Goal: Use online tool/utility: Utilize a website feature to perform a specific function

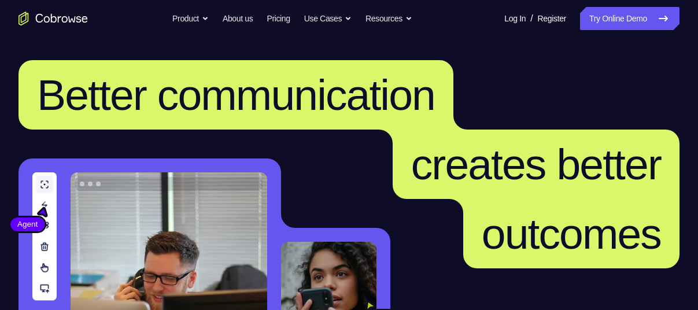
click at [580, 18] on link "Try Online Demo" at bounding box center [629, 18] width 99 height 23
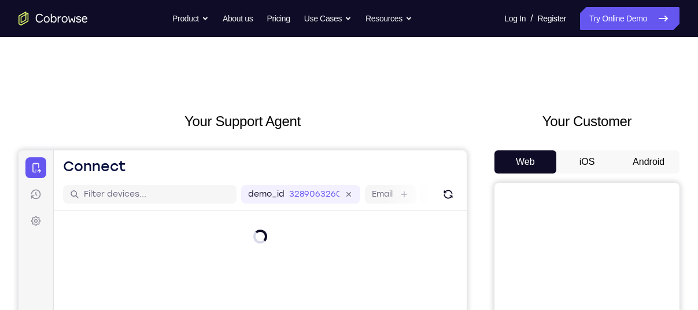
click at [635, 167] on button "Android" at bounding box center [648, 161] width 62 height 23
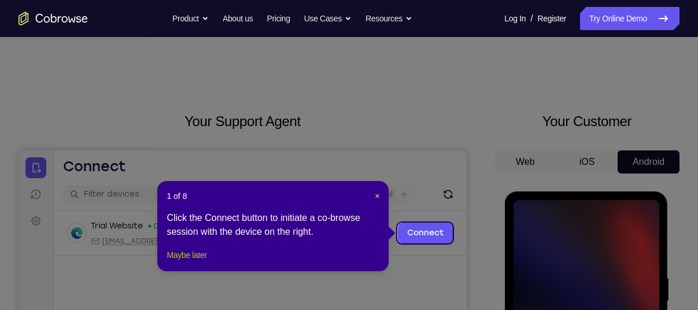
click at [198, 262] on button "Maybe later" at bounding box center [187, 255] width 40 height 14
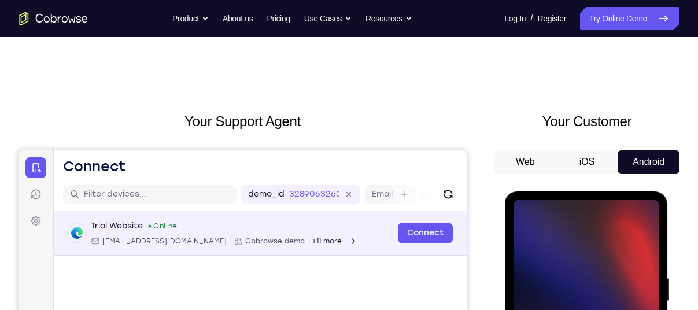
scroll to position [121, 0]
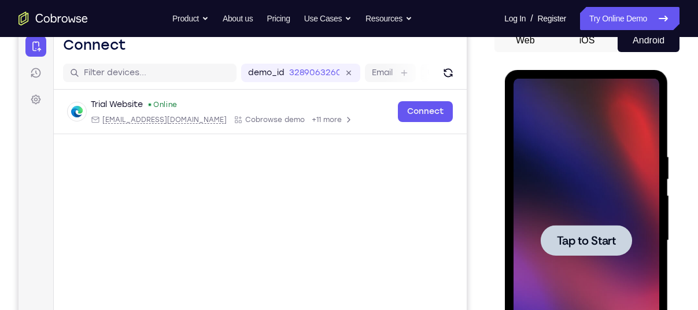
click at [564, 235] on span "Tap to Start" at bounding box center [585, 241] width 59 height 12
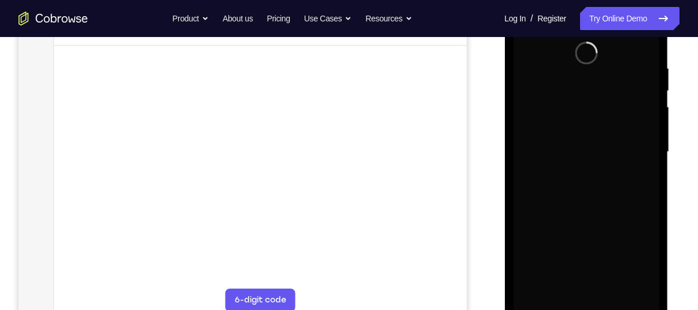
scroll to position [210, 0]
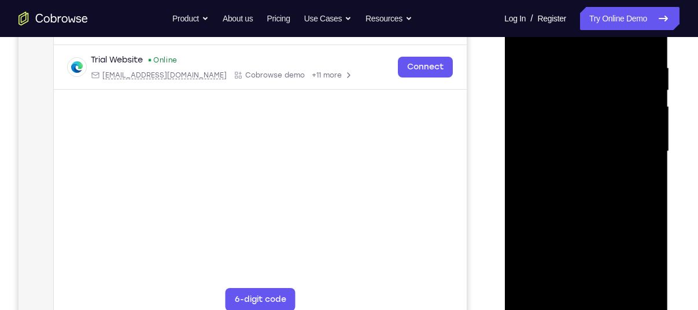
click at [588, 302] on div at bounding box center [586, 152] width 146 height 324
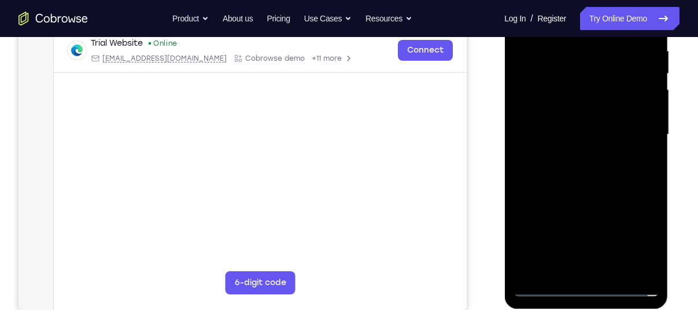
scroll to position [228, 0]
click at [637, 235] on div at bounding box center [586, 134] width 146 height 324
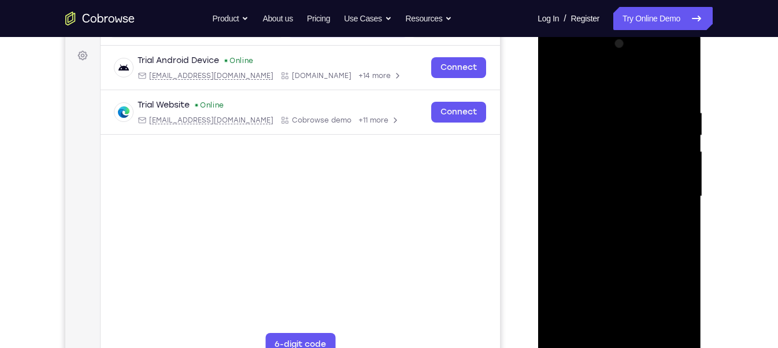
scroll to position [165, 0]
click at [568, 63] on div at bounding box center [619, 197] width 146 height 324
click at [672, 194] on div at bounding box center [619, 197] width 146 height 324
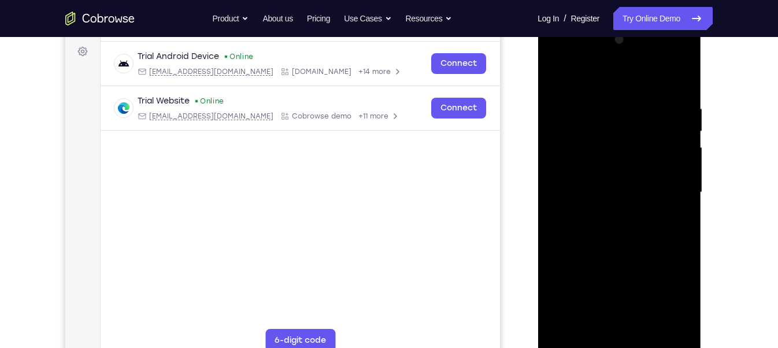
scroll to position [170, 0]
click at [611, 212] on div at bounding box center [619, 192] width 146 height 324
click at [616, 183] on div at bounding box center [619, 192] width 146 height 324
click at [614, 170] on div at bounding box center [619, 192] width 146 height 324
click at [609, 188] on div at bounding box center [619, 192] width 146 height 324
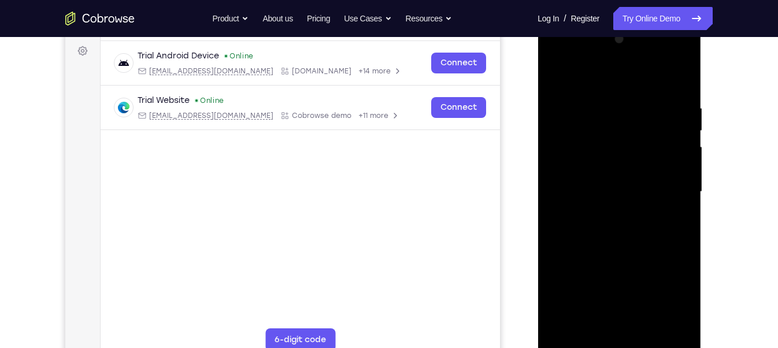
click at [623, 229] on div at bounding box center [619, 192] width 146 height 324
click at [653, 245] on div at bounding box center [619, 192] width 146 height 324
drag, startPoint x: 627, startPoint y: 227, endPoint x: 629, endPoint y: 189, distance: 37.6
click at [629, 189] on div at bounding box center [619, 192] width 146 height 324
click at [647, 309] on div at bounding box center [619, 192] width 146 height 324
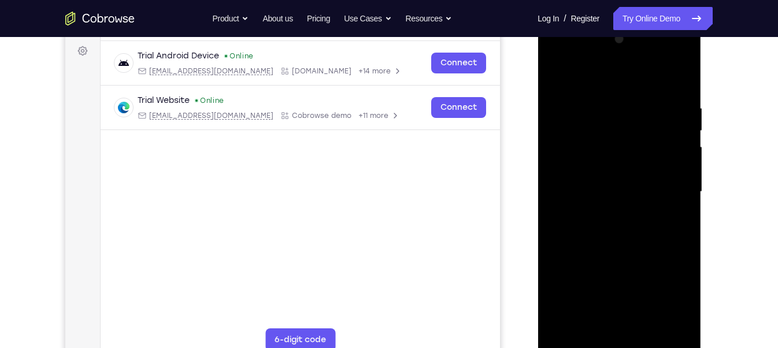
click at [631, 254] on div at bounding box center [619, 192] width 146 height 324
click at [644, 174] on div at bounding box center [619, 192] width 146 height 324
click at [608, 156] on div at bounding box center [619, 192] width 146 height 324
click at [662, 149] on div at bounding box center [619, 192] width 146 height 324
click at [583, 173] on div at bounding box center [619, 192] width 146 height 324
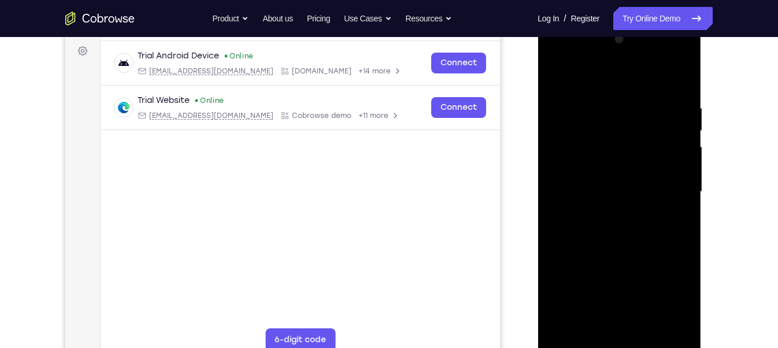
click at [614, 213] on div at bounding box center [619, 192] width 146 height 324
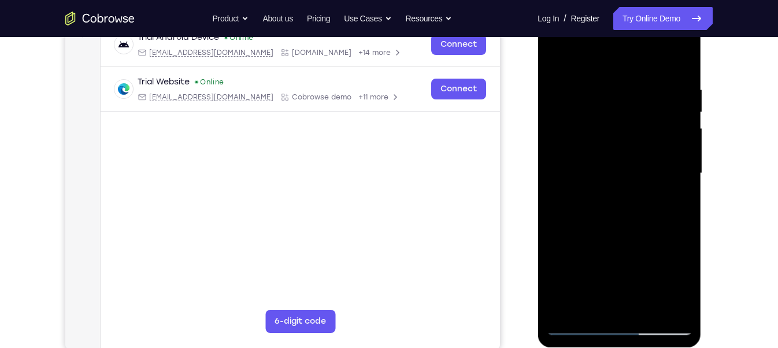
scroll to position [188, 0]
click at [557, 57] on div at bounding box center [619, 174] width 146 height 324
click at [600, 88] on div at bounding box center [619, 174] width 146 height 324
click at [683, 308] on div at bounding box center [619, 174] width 146 height 324
click at [668, 146] on div at bounding box center [619, 174] width 146 height 324
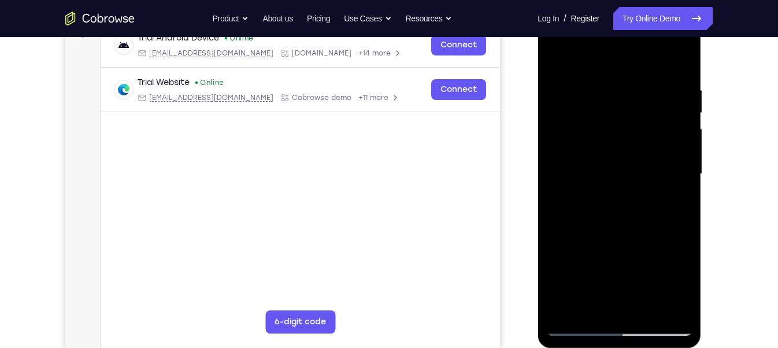
click at [670, 140] on div at bounding box center [619, 174] width 146 height 324
click at [670, 89] on div at bounding box center [619, 174] width 146 height 324
click at [680, 108] on div at bounding box center [619, 174] width 146 height 324
click at [679, 103] on div at bounding box center [619, 174] width 146 height 324
click at [679, 105] on div at bounding box center [619, 174] width 146 height 324
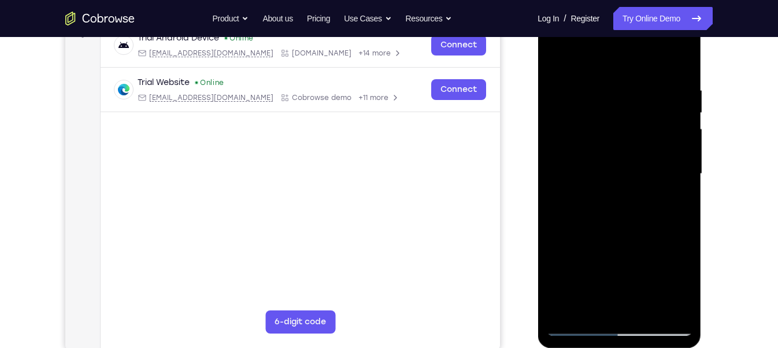
click at [680, 84] on div at bounding box center [619, 174] width 146 height 324
click at [677, 86] on div at bounding box center [619, 174] width 146 height 324
click at [678, 91] on div at bounding box center [619, 174] width 146 height 324
click at [678, 62] on div at bounding box center [619, 174] width 146 height 324
click at [648, 309] on div at bounding box center [619, 174] width 146 height 324
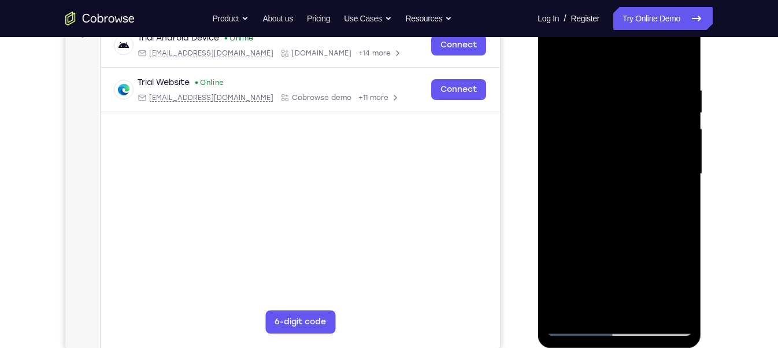
click at [559, 54] on div at bounding box center [619, 174] width 146 height 324
click at [642, 309] on div at bounding box center [619, 174] width 146 height 324
click at [620, 156] on div at bounding box center [619, 174] width 146 height 324
click at [602, 305] on div at bounding box center [619, 174] width 146 height 324
click at [587, 308] on div at bounding box center [619, 174] width 146 height 324
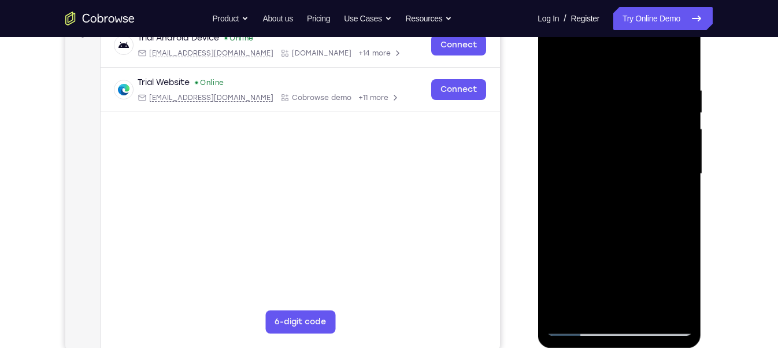
click at [619, 256] on div at bounding box center [619, 174] width 146 height 324
click at [607, 191] on div at bounding box center [619, 174] width 146 height 324
click at [620, 253] on div at bounding box center [619, 174] width 146 height 324
click at [604, 271] on div at bounding box center [619, 174] width 146 height 324
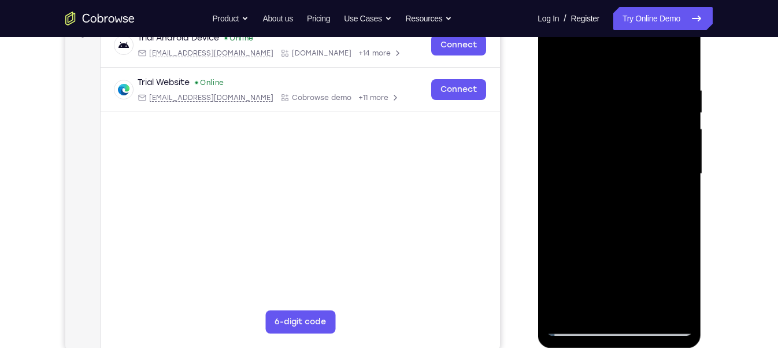
click at [672, 193] on div at bounding box center [619, 174] width 146 height 324
click at [599, 198] on div at bounding box center [619, 174] width 146 height 324
click at [634, 136] on div at bounding box center [619, 174] width 146 height 324
click at [663, 241] on div at bounding box center [619, 174] width 146 height 324
click at [584, 145] on div at bounding box center [619, 174] width 146 height 324
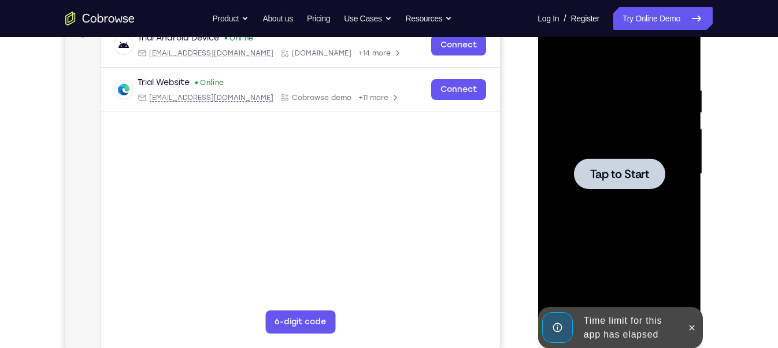
click at [601, 227] on div at bounding box center [619, 174] width 146 height 324
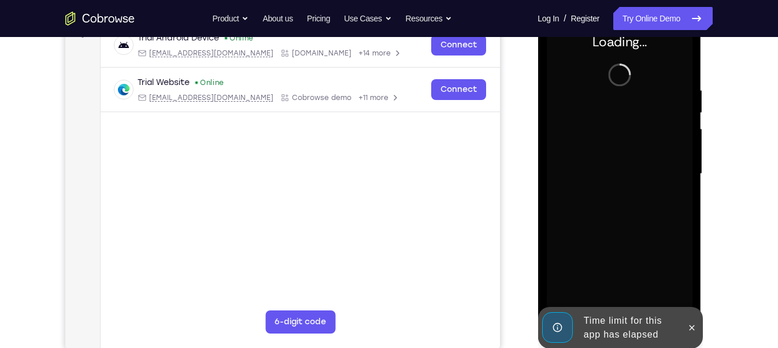
scroll to position [179, 0]
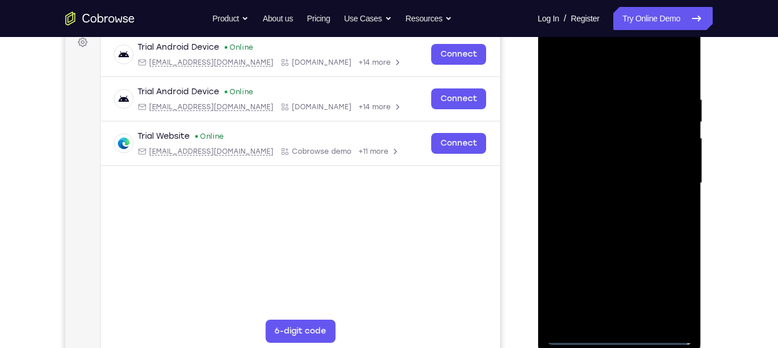
click at [619, 309] on div at bounding box center [619, 183] width 146 height 324
click at [668, 280] on div at bounding box center [619, 183] width 146 height 324
click at [556, 45] on div at bounding box center [619, 183] width 146 height 324
click at [667, 177] on div at bounding box center [619, 183] width 146 height 324
click at [630, 309] on div at bounding box center [619, 183] width 146 height 324
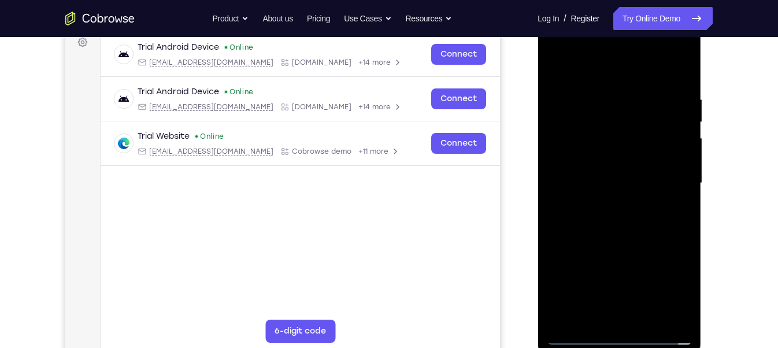
click at [619, 157] on div at bounding box center [619, 183] width 146 height 324
click at [613, 175] on div at bounding box center [619, 183] width 146 height 324
click at [599, 204] on div at bounding box center [619, 183] width 146 height 324
click at [620, 157] on div at bounding box center [619, 183] width 146 height 324
drag, startPoint x: 632, startPoint y: 260, endPoint x: 643, endPoint y: 191, distance: 69.8
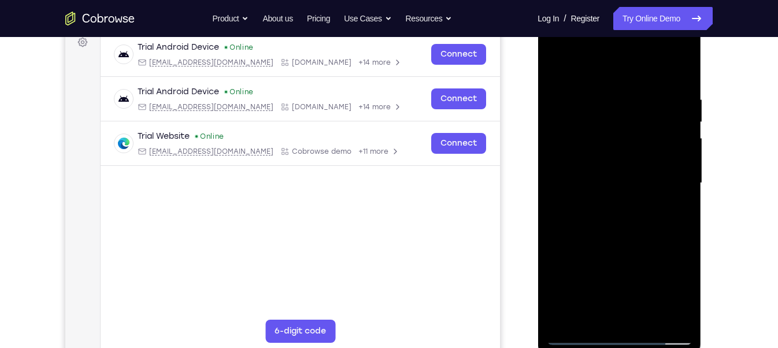
click at [642, 193] on div at bounding box center [619, 183] width 146 height 324
click at [685, 164] on div at bounding box center [619, 183] width 146 height 324
click at [684, 164] on div at bounding box center [619, 183] width 146 height 324
click at [685, 65] on div at bounding box center [619, 183] width 146 height 324
click at [647, 309] on div at bounding box center [619, 183] width 146 height 324
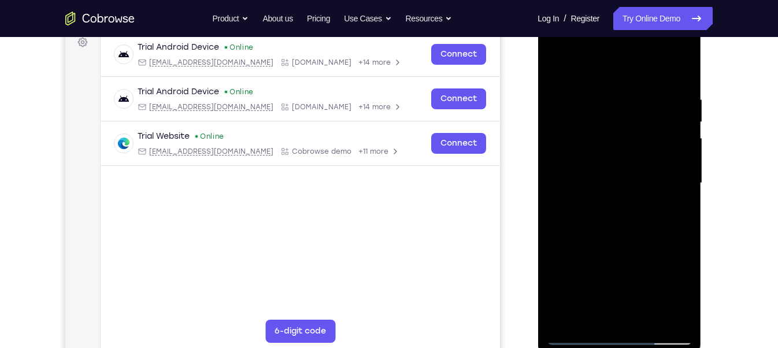
click at [645, 242] on div at bounding box center [619, 183] width 146 height 324
click at [641, 157] on div at bounding box center [619, 183] width 146 height 324
click at [609, 306] on div at bounding box center [619, 183] width 146 height 324
click at [588, 309] on div at bounding box center [619, 183] width 146 height 324
click at [591, 309] on div at bounding box center [619, 183] width 146 height 324
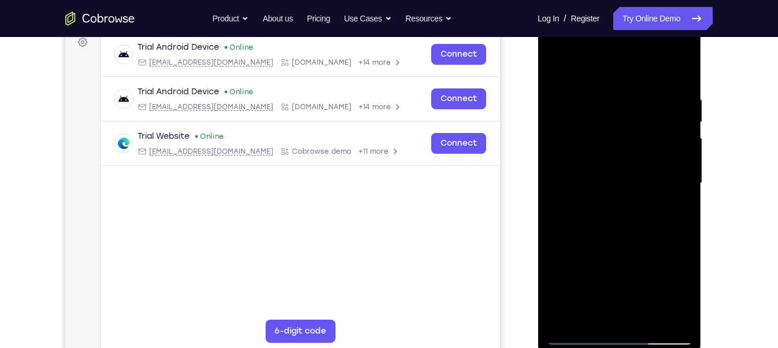
click at [653, 248] on div at bounding box center [619, 183] width 146 height 324
click at [638, 263] on div at bounding box center [619, 183] width 146 height 324
click at [652, 249] on div at bounding box center [619, 183] width 146 height 324
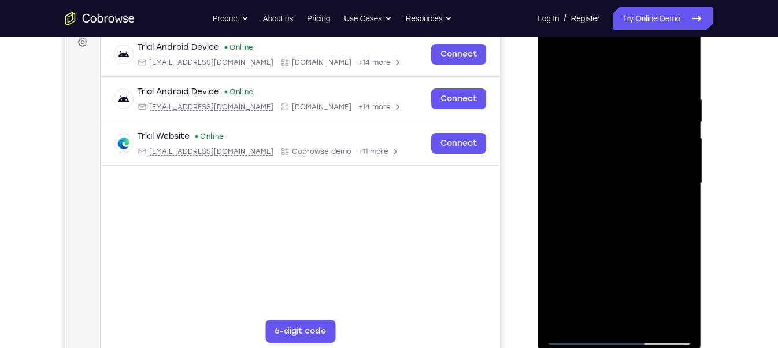
click at [652, 249] on div at bounding box center [619, 183] width 146 height 324
click at [615, 113] on div at bounding box center [619, 183] width 146 height 324
click at [668, 217] on div at bounding box center [619, 183] width 146 height 324
click at [589, 309] on div at bounding box center [619, 183] width 146 height 324
click at [555, 249] on div at bounding box center [619, 183] width 146 height 324
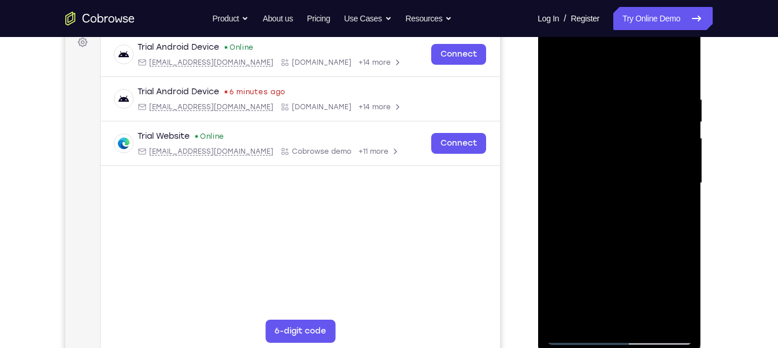
click at [555, 249] on div at bounding box center [619, 183] width 146 height 324
click at [671, 200] on div at bounding box center [619, 183] width 146 height 324
click at [609, 205] on div at bounding box center [619, 183] width 146 height 324
click at [596, 309] on div at bounding box center [619, 183] width 146 height 324
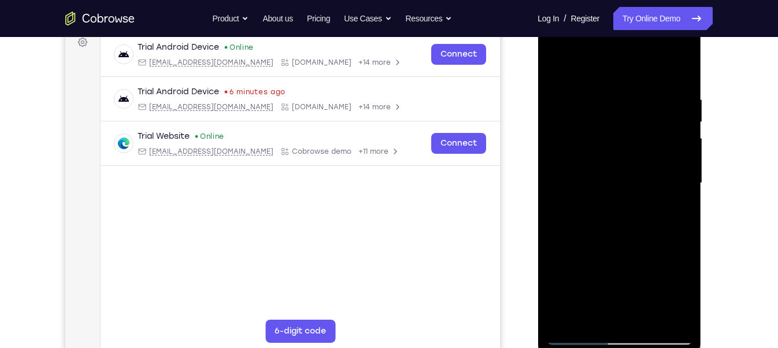
click at [590, 309] on div at bounding box center [619, 183] width 146 height 324
click at [655, 209] on div at bounding box center [619, 183] width 146 height 324
click at [553, 248] on div at bounding box center [619, 183] width 146 height 324
click at [620, 290] on div at bounding box center [619, 183] width 146 height 324
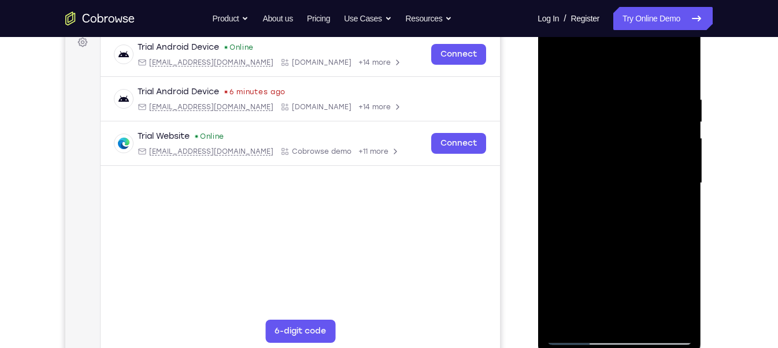
click at [620, 290] on div at bounding box center [619, 183] width 146 height 324
click at [674, 206] on div at bounding box center [619, 183] width 146 height 324
click at [598, 141] on div at bounding box center [619, 183] width 146 height 324
click at [662, 238] on div at bounding box center [619, 183] width 146 height 324
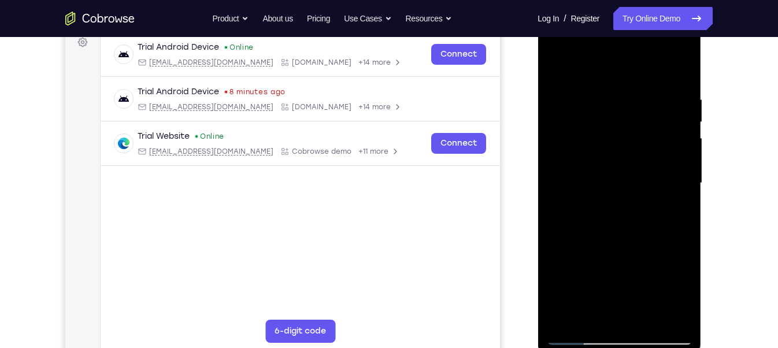
click at [597, 157] on div at bounding box center [619, 183] width 146 height 324
click at [602, 309] on div at bounding box center [619, 183] width 146 height 324
drag, startPoint x: 624, startPoint y: 144, endPoint x: 635, endPoint y: 101, distance: 44.3
click at [635, 101] on div at bounding box center [619, 183] width 146 height 324
drag, startPoint x: 612, startPoint y: 183, endPoint x: 617, endPoint y: 93, distance: 90.3
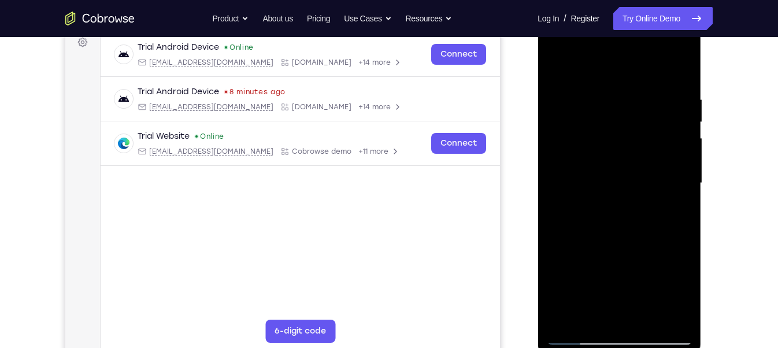
click at [617, 93] on div at bounding box center [619, 183] width 146 height 324
click at [589, 309] on div at bounding box center [619, 183] width 146 height 324
click at [571, 248] on div at bounding box center [619, 183] width 146 height 324
click at [556, 247] on div at bounding box center [619, 183] width 146 height 324
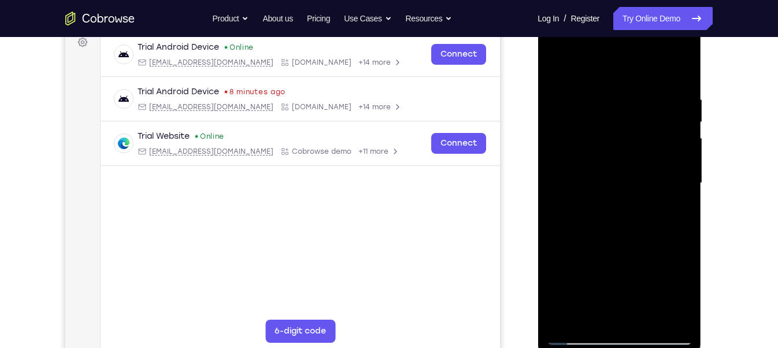
click at [556, 247] on div at bounding box center [619, 183] width 146 height 324
click at [557, 246] on div at bounding box center [619, 183] width 146 height 324
click at [679, 201] on div at bounding box center [619, 183] width 146 height 324
click at [620, 139] on div at bounding box center [619, 183] width 146 height 324
click at [662, 219] on div at bounding box center [619, 183] width 146 height 324
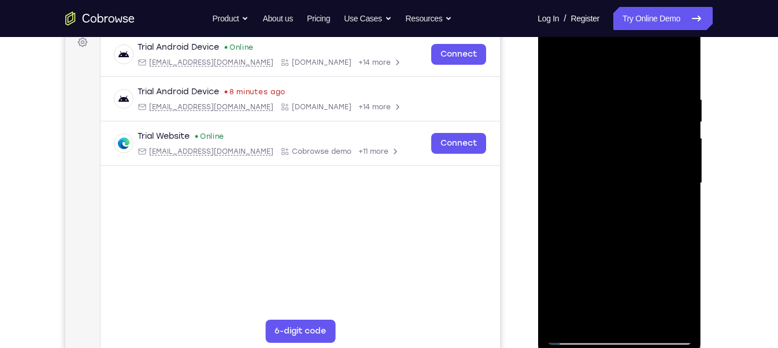
click at [643, 135] on div at bounding box center [619, 183] width 146 height 324
click at [601, 309] on div at bounding box center [619, 183] width 146 height 324
click at [587, 309] on div at bounding box center [619, 183] width 146 height 324
click at [574, 249] on div at bounding box center [619, 183] width 146 height 324
click at [594, 13] on div at bounding box center [620, 13] width 164 height 0
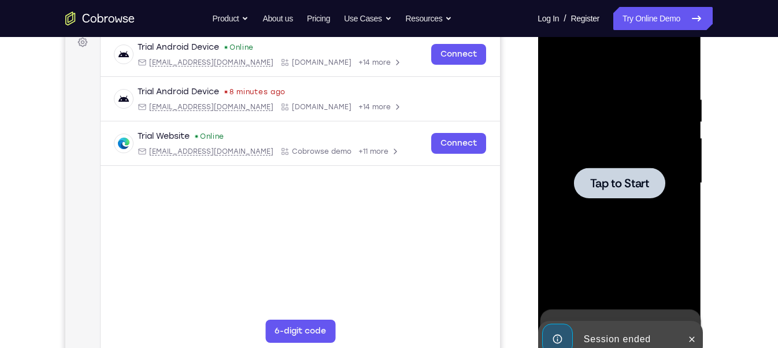
click at [594, 199] on div at bounding box center [619, 183] width 146 height 324
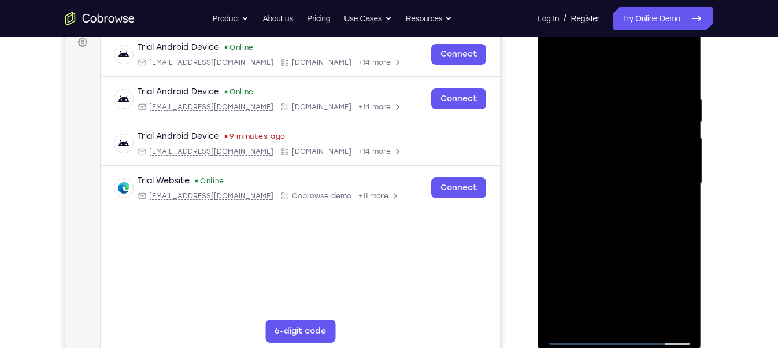
click at [620, 309] on div at bounding box center [619, 183] width 146 height 324
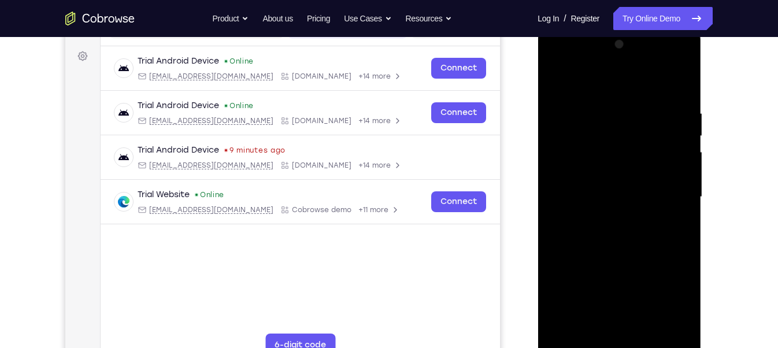
scroll to position [163, 0]
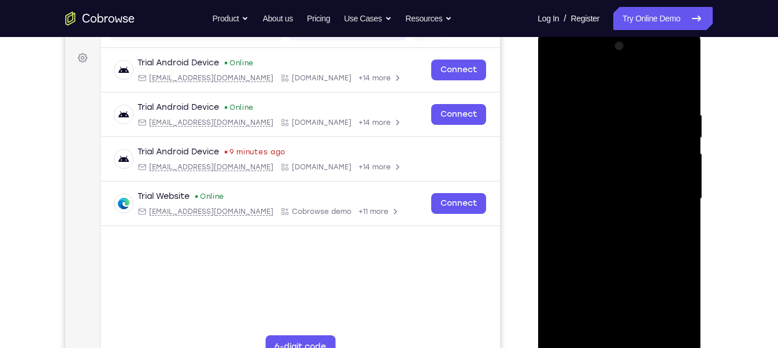
click at [676, 306] on div at bounding box center [619, 199] width 146 height 324
click at [561, 60] on div at bounding box center [619, 199] width 146 height 324
click at [664, 193] on div at bounding box center [619, 199] width 146 height 324
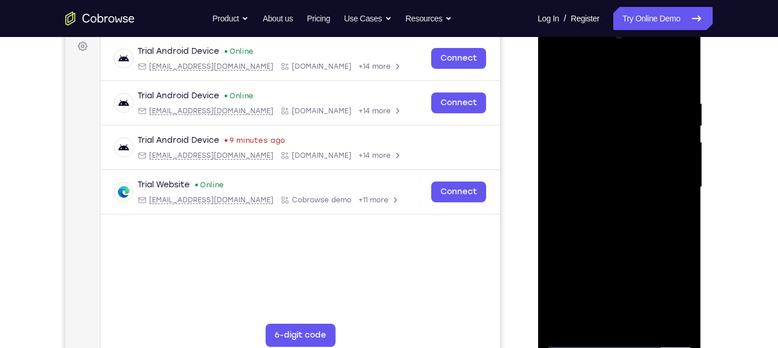
click at [602, 207] on div at bounding box center [619, 187] width 146 height 324
click at [618, 168] on div at bounding box center [619, 187] width 146 height 324
click at [617, 164] on div at bounding box center [619, 187] width 146 height 324
click at [609, 186] on div at bounding box center [619, 187] width 146 height 324
click at [607, 238] on div at bounding box center [619, 187] width 146 height 324
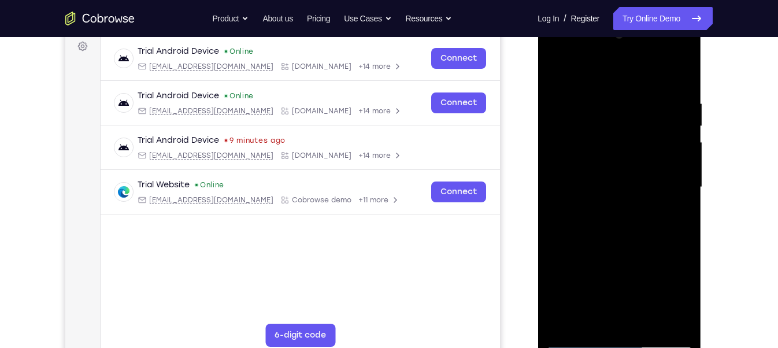
click at [648, 309] on div at bounding box center [619, 187] width 146 height 324
click at [629, 249] on div at bounding box center [619, 187] width 146 height 324
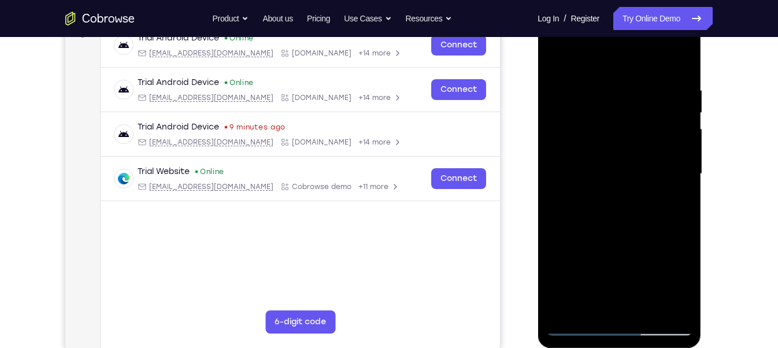
scroll to position [188, 0]
click at [614, 151] on div at bounding box center [619, 174] width 146 height 324
click at [616, 299] on div at bounding box center [619, 174] width 146 height 324
click at [591, 306] on div at bounding box center [619, 174] width 146 height 324
click at [606, 257] on div at bounding box center [619, 174] width 146 height 324
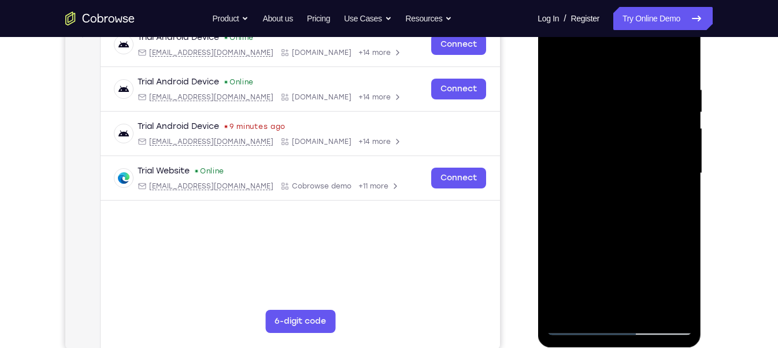
click at [606, 256] on div at bounding box center [619, 174] width 146 height 324
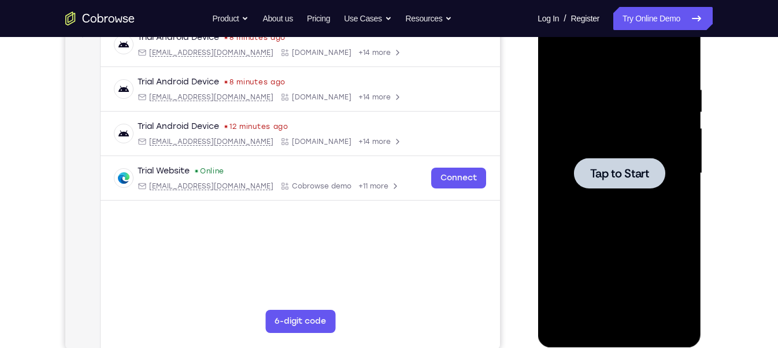
click at [590, 150] on div at bounding box center [619, 174] width 146 height 324
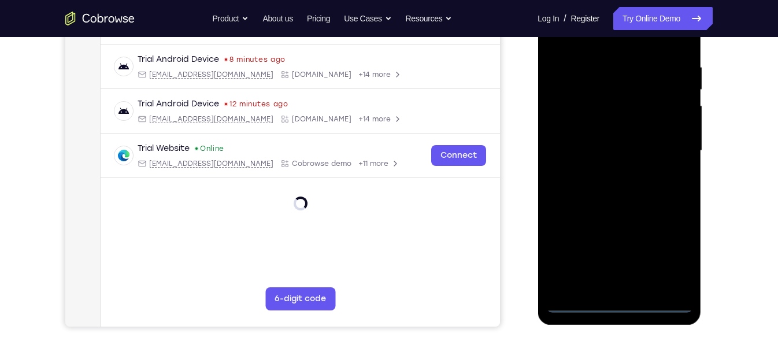
scroll to position [201, 0]
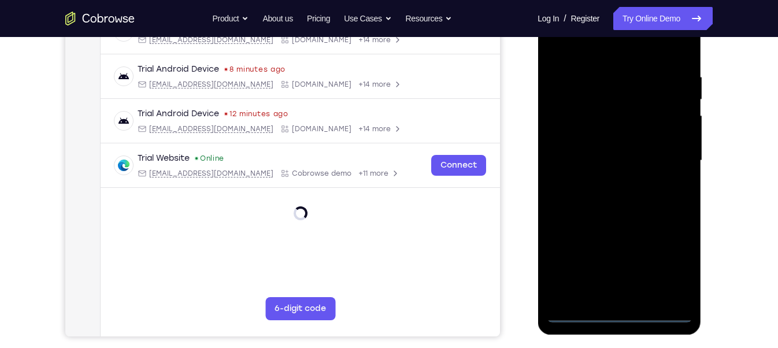
click at [612, 309] on div at bounding box center [619, 161] width 146 height 324
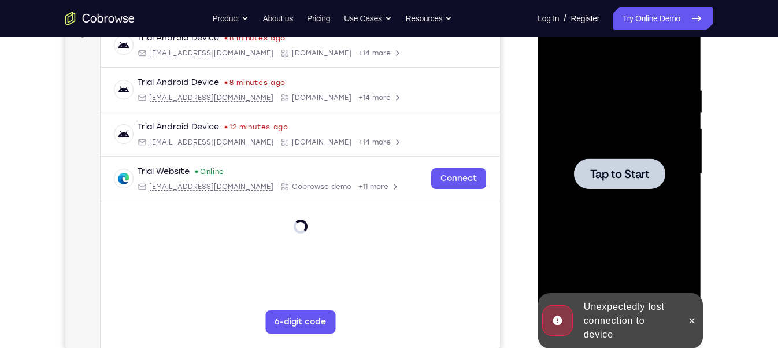
scroll to position [183, 0]
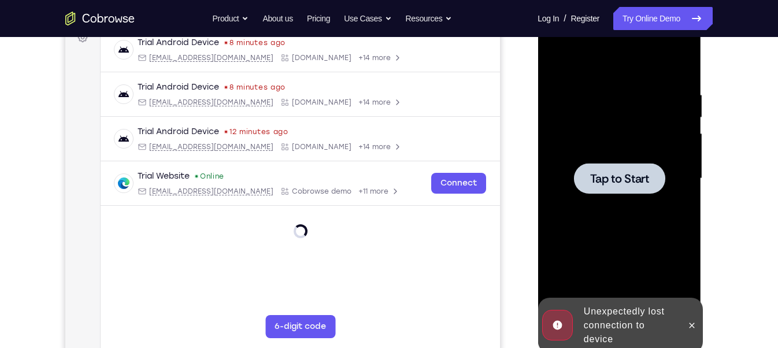
click at [630, 177] on span "Tap to Start" at bounding box center [619, 179] width 59 height 12
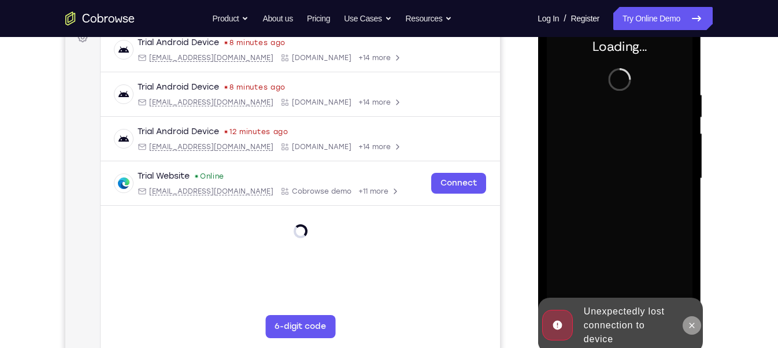
click at [689, 309] on button at bounding box center [691, 325] width 19 height 19
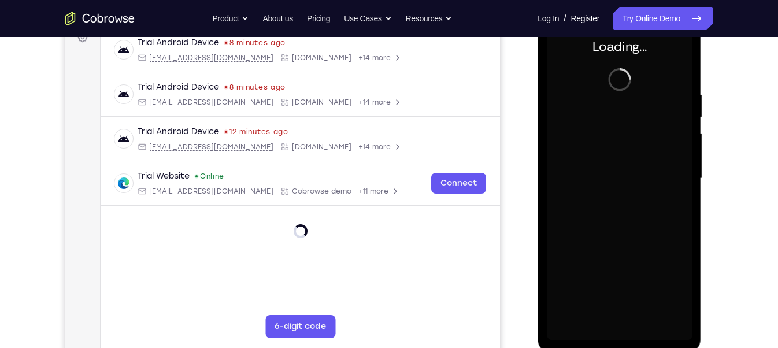
scroll to position [177, 0]
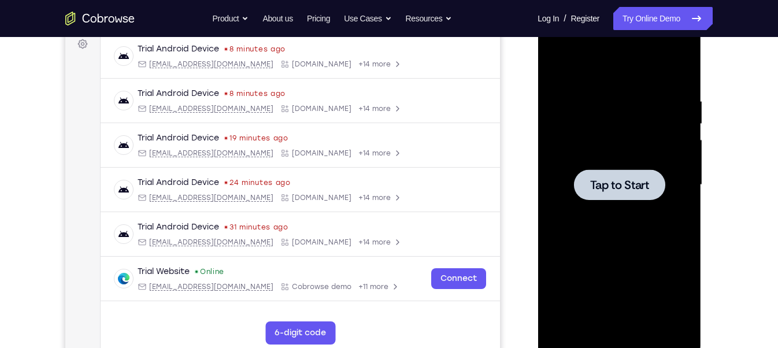
click at [579, 139] on div at bounding box center [619, 185] width 146 height 324
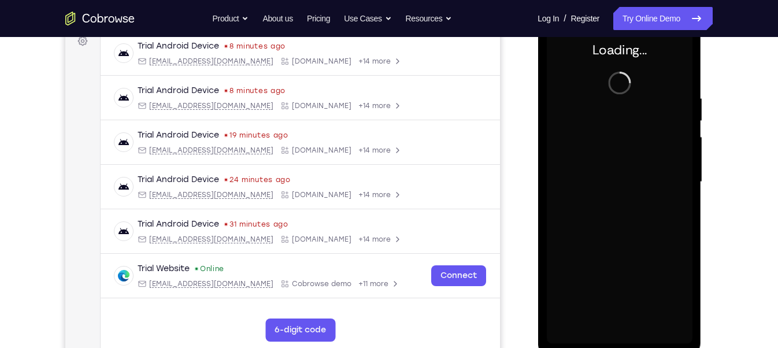
scroll to position [181, 0]
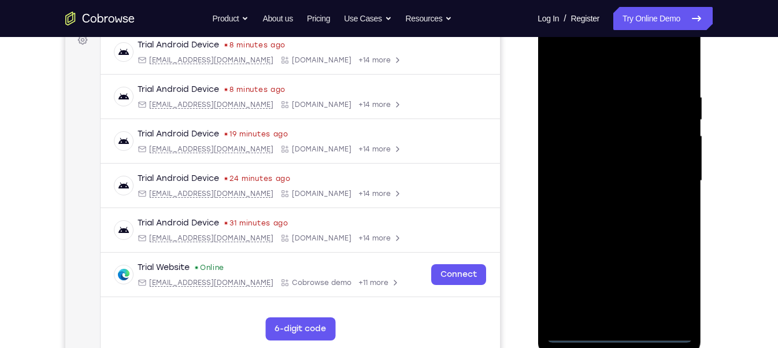
click at [620, 309] on div at bounding box center [619, 181] width 146 height 324
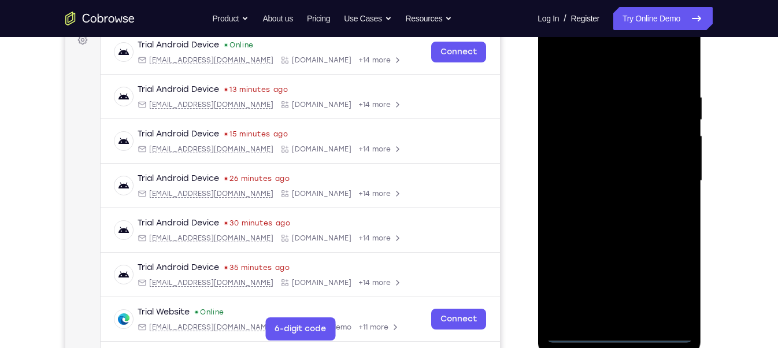
click at [665, 279] on div at bounding box center [619, 181] width 146 height 324
click at [557, 46] on div at bounding box center [619, 181] width 146 height 324
click at [668, 179] on div at bounding box center [619, 181] width 146 height 324
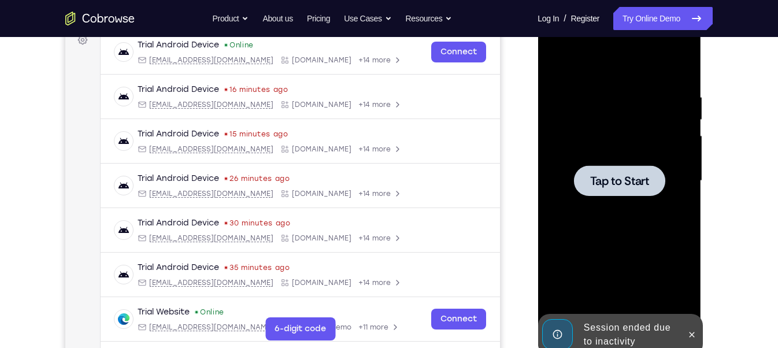
click at [598, 186] on span "Tap to Start" at bounding box center [619, 181] width 59 height 12
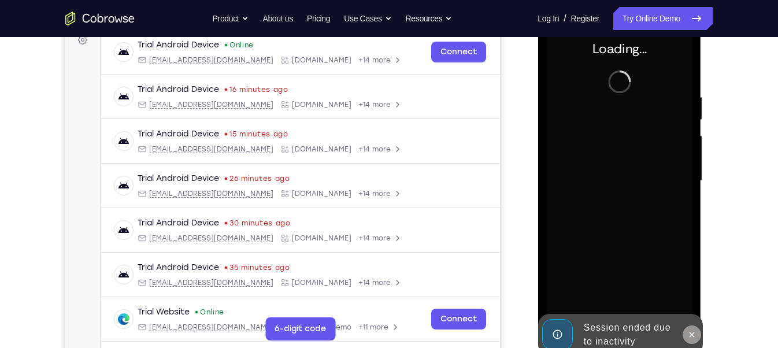
click at [691, 309] on icon at bounding box center [691, 334] width 9 height 9
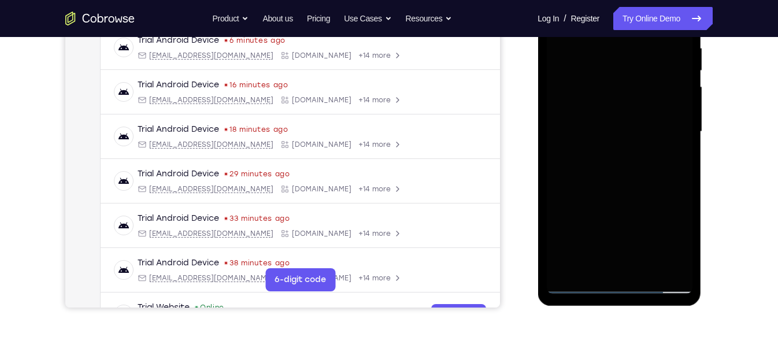
scroll to position [231, 0]
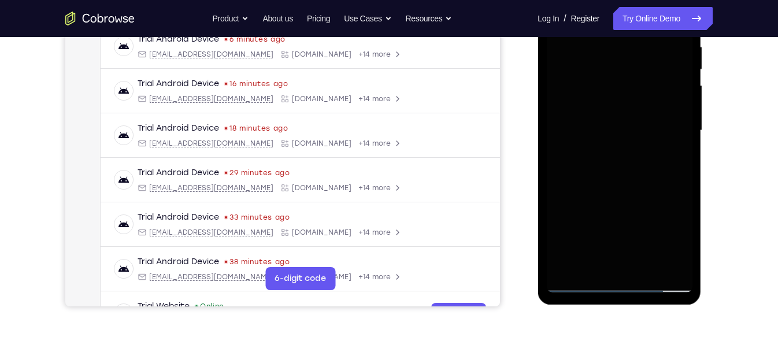
click at [624, 282] on div at bounding box center [619, 131] width 146 height 324
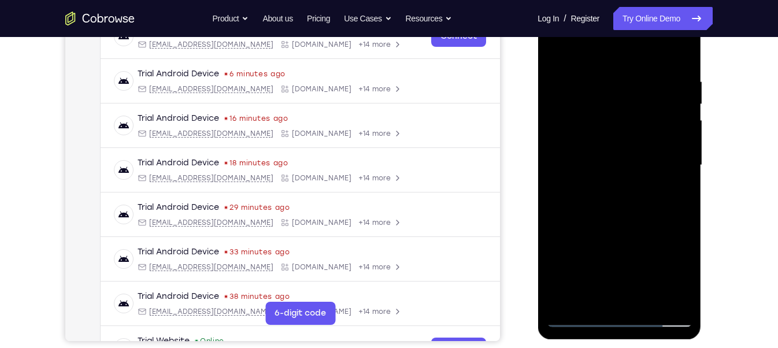
scroll to position [186, 0]
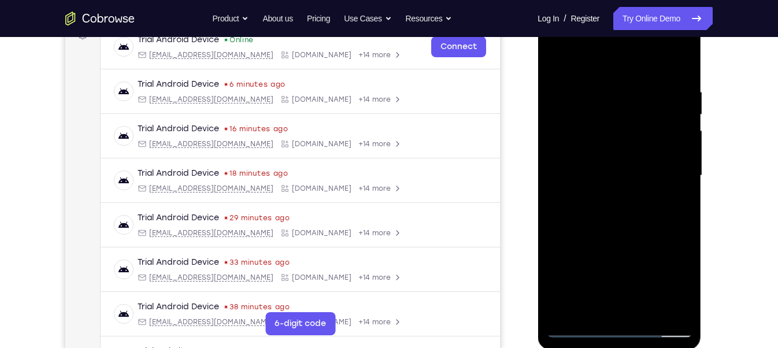
click at [614, 309] on div at bounding box center [619, 176] width 146 height 324
click at [672, 284] on div at bounding box center [619, 176] width 146 height 324
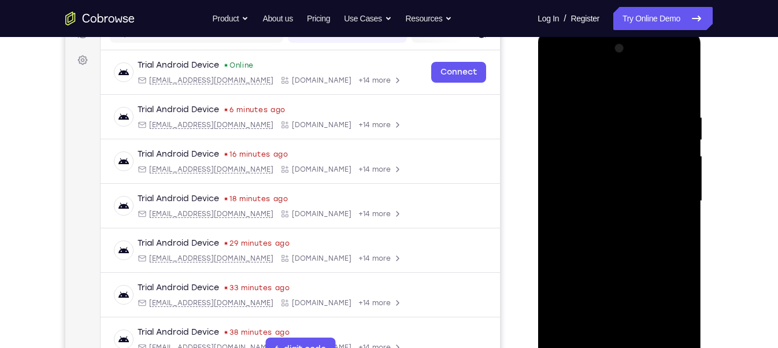
scroll to position [162, 0]
click at [560, 66] on div at bounding box center [619, 200] width 146 height 324
click at [665, 193] on div at bounding box center [619, 200] width 146 height 324
click at [611, 218] on div at bounding box center [619, 200] width 146 height 324
click at [622, 189] on div at bounding box center [619, 200] width 146 height 324
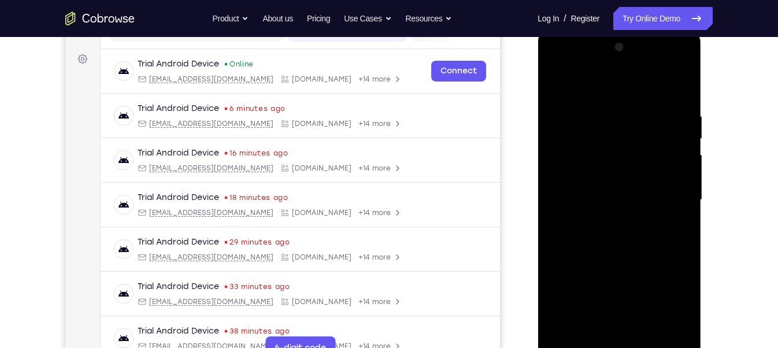
click at [620, 175] on div at bounding box center [619, 200] width 146 height 324
click at [602, 195] on div at bounding box center [619, 200] width 146 height 324
click at [583, 238] on div at bounding box center [619, 200] width 146 height 324
click at [637, 252] on div at bounding box center [619, 200] width 146 height 324
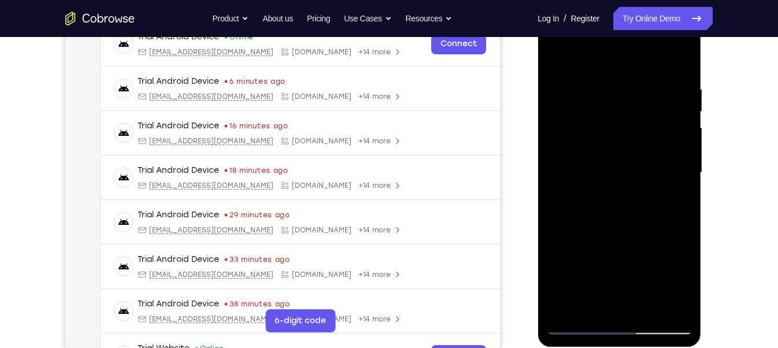
scroll to position [190, 0]
click at [675, 83] on div at bounding box center [619, 172] width 146 height 324
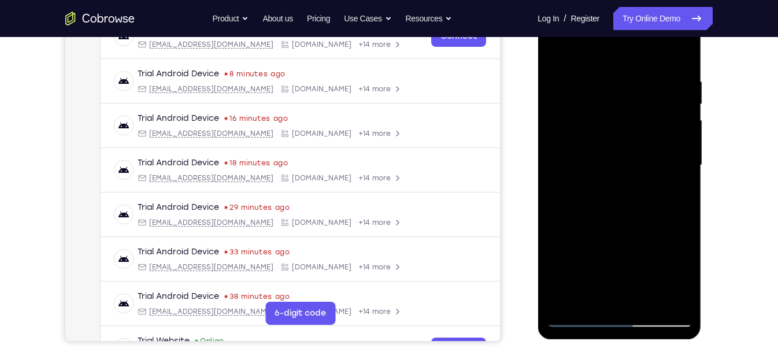
scroll to position [197, 0]
click at [670, 173] on div at bounding box center [619, 165] width 146 height 324
click at [671, 125] on div at bounding box center [619, 165] width 146 height 324
click at [679, 53] on div at bounding box center [619, 165] width 146 height 324
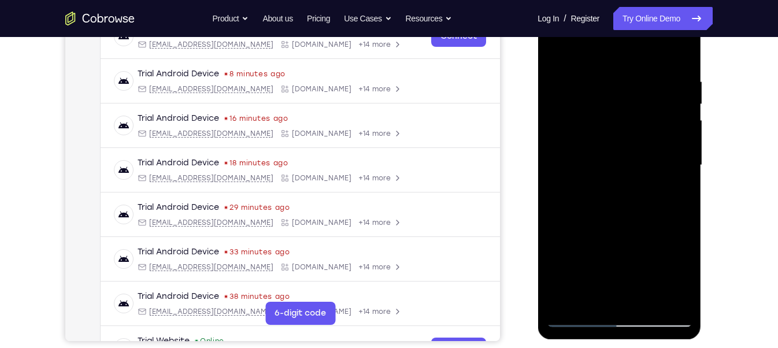
click at [682, 54] on div at bounding box center [619, 165] width 146 height 324
drag, startPoint x: 652, startPoint y: 219, endPoint x: 652, endPoint y: 97, distance: 122.0
click at [652, 97] on div at bounding box center [619, 165] width 146 height 324
drag, startPoint x: 627, startPoint y: 169, endPoint x: 624, endPoint y: 113, distance: 56.2
click at [624, 113] on div at bounding box center [619, 165] width 146 height 324
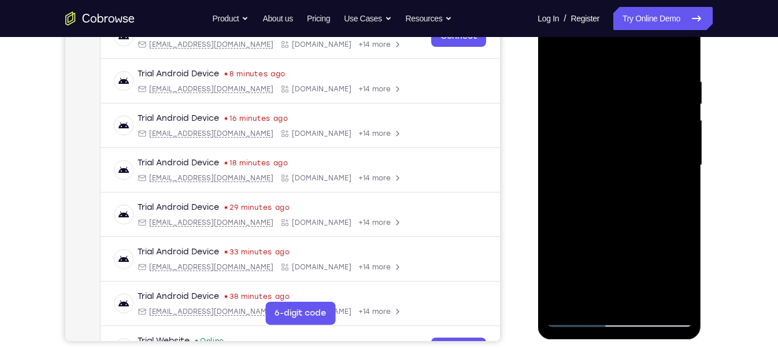
drag, startPoint x: 629, startPoint y: 230, endPoint x: 623, endPoint y: 176, distance: 54.1
click at [623, 176] on div at bounding box center [619, 165] width 146 height 324
drag, startPoint x: 614, startPoint y: 187, endPoint x: 616, endPoint y: 170, distance: 17.5
click at [616, 170] on div at bounding box center [619, 165] width 146 height 324
drag, startPoint x: 615, startPoint y: 239, endPoint x: 620, endPoint y: 143, distance: 96.7
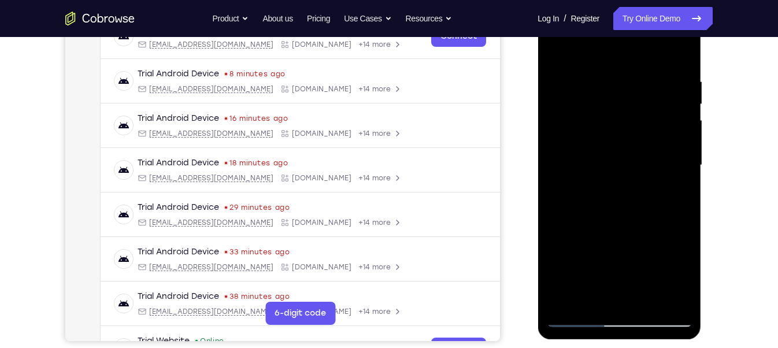
click at [620, 143] on div at bounding box center [619, 165] width 146 height 324
click at [647, 302] on div at bounding box center [619, 165] width 146 height 324
click at [635, 226] on div at bounding box center [619, 165] width 146 height 324
click at [617, 153] on div at bounding box center [619, 165] width 146 height 324
click at [554, 49] on div at bounding box center [619, 165] width 146 height 324
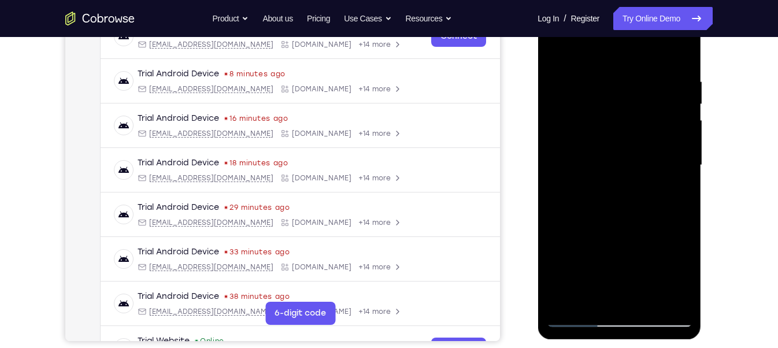
click at [558, 47] on div at bounding box center [619, 165] width 146 height 324
drag, startPoint x: 636, startPoint y: 199, endPoint x: 634, endPoint y: 138, distance: 61.9
click at [634, 140] on div at bounding box center [619, 165] width 146 height 324
click at [647, 301] on div at bounding box center [619, 165] width 146 height 324
click at [564, 146] on div at bounding box center [619, 165] width 146 height 324
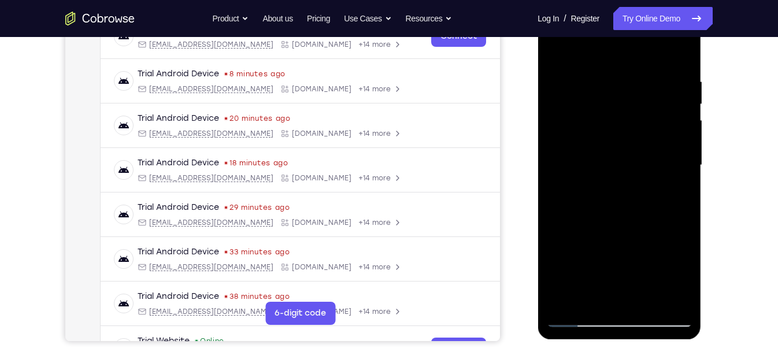
click at [574, 40] on div at bounding box center [619, 165] width 146 height 324
click at [585, 126] on div at bounding box center [619, 165] width 146 height 324
click at [575, 48] on div at bounding box center [619, 165] width 146 height 324
drag, startPoint x: 611, startPoint y: 213, endPoint x: 622, endPoint y: 130, distance: 84.1
click at [622, 130] on div at bounding box center [619, 165] width 146 height 324
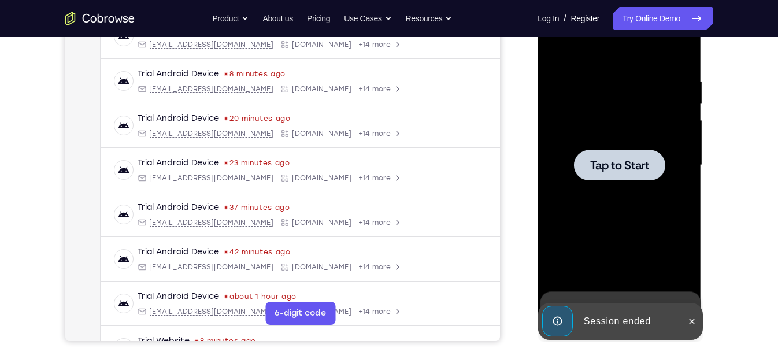
click at [597, 123] on div at bounding box center [619, 165] width 146 height 324
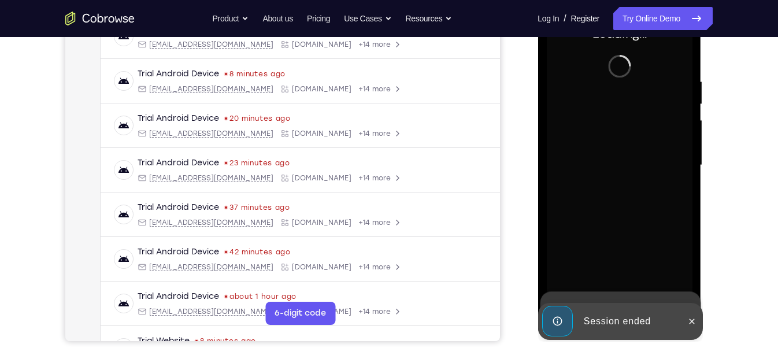
scroll to position [179, 0]
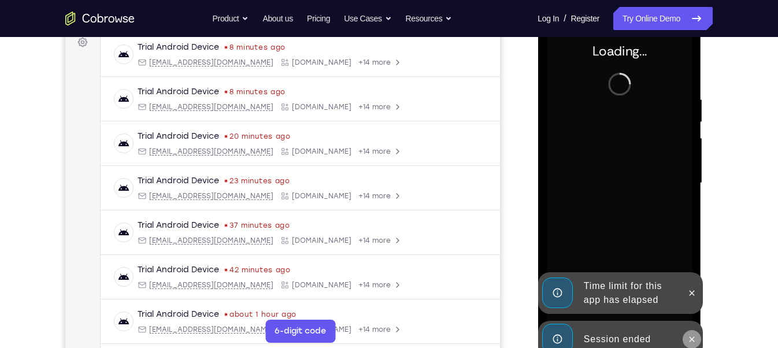
click at [687, 309] on icon at bounding box center [691, 339] width 9 height 9
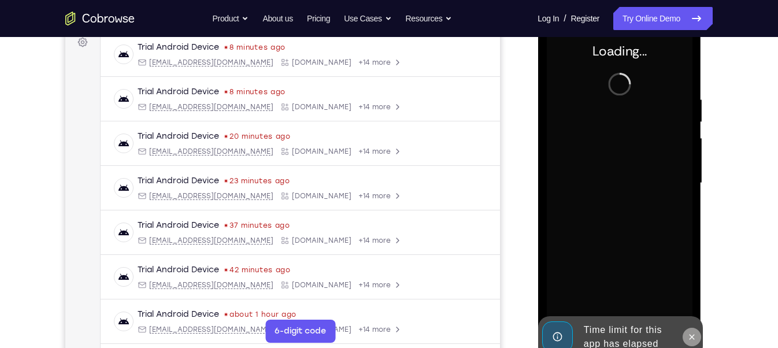
click at [694, 309] on icon at bounding box center [691, 336] width 9 height 9
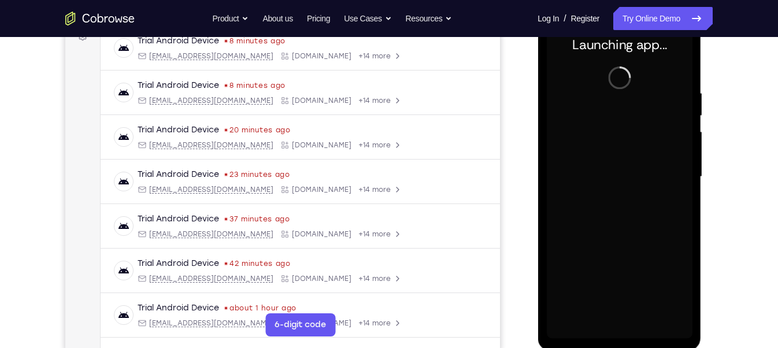
scroll to position [188, 0]
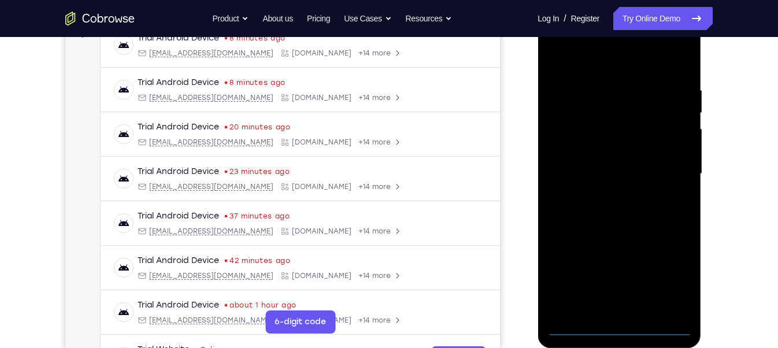
click at [658, 309] on div at bounding box center [619, 174] width 146 height 324
click at [616, 309] on div at bounding box center [619, 174] width 146 height 324
click at [674, 279] on div at bounding box center [619, 174] width 146 height 324
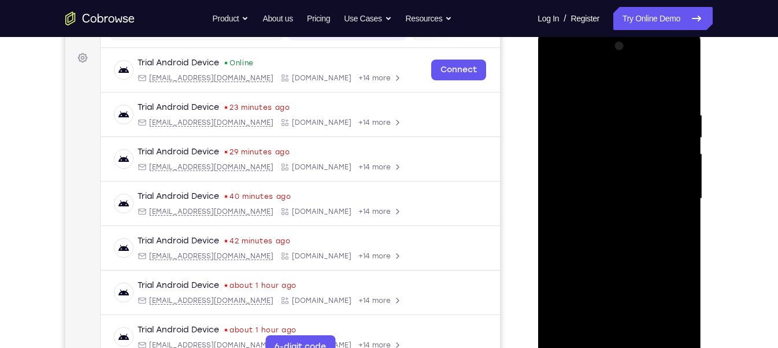
scroll to position [162, 0]
click at [565, 69] on div at bounding box center [619, 200] width 146 height 324
click at [672, 200] on div at bounding box center [619, 200] width 146 height 324
click at [608, 220] on div at bounding box center [619, 200] width 146 height 324
click at [646, 190] on div at bounding box center [619, 200] width 146 height 324
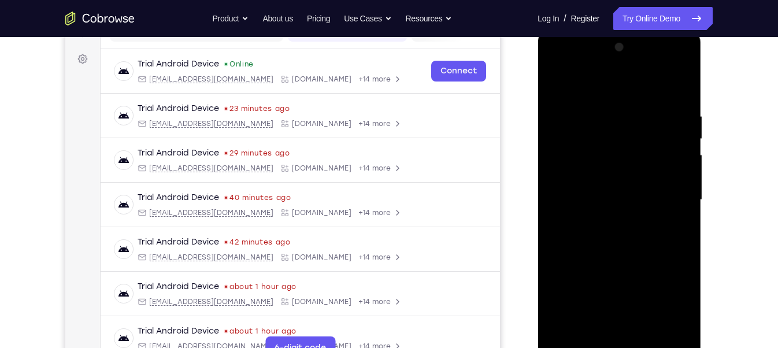
click at [638, 177] on div at bounding box center [619, 200] width 146 height 324
click at [622, 196] on div at bounding box center [619, 200] width 146 height 324
click at [623, 239] on div at bounding box center [619, 200] width 146 height 324
click at [627, 250] on div at bounding box center [619, 200] width 146 height 324
click at [608, 103] on div at bounding box center [619, 200] width 146 height 324
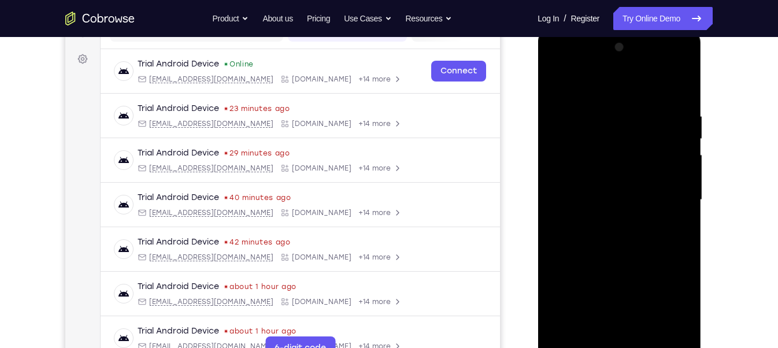
click at [681, 169] on div at bounding box center [619, 200] width 146 height 324
click at [680, 165] on div at bounding box center [619, 200] width 146 height 324
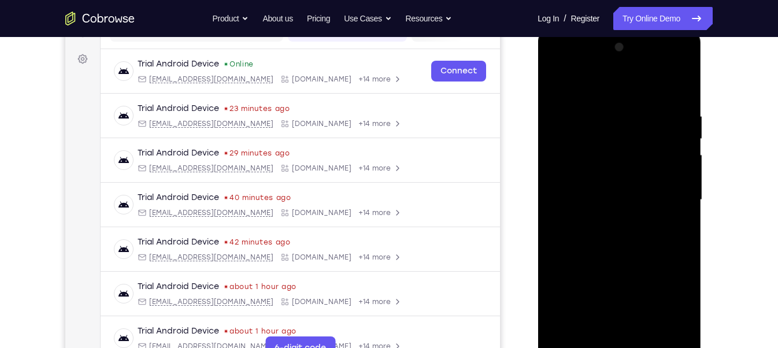
click at [671, 178] on div at bounding box center [619, 200] width 146 height 324
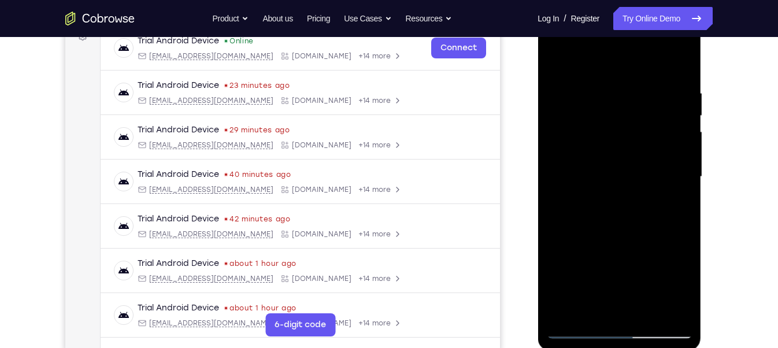
click at [675, 184] on div at bounding box center [619, 177] width 146 height 324
drag, startPoint x: 675, startPoint y: 184, endPoint x: 560, endPoint y: 176, distance: 115.4
click at [560, 176] on div at bounding box center [619, 177] width 146 height 324
click at [680, 153] on div at bounding box center [619, 177] width 146 height 324
click at [678, 65] on div at bounding box center [619, 177] width 146 height 324
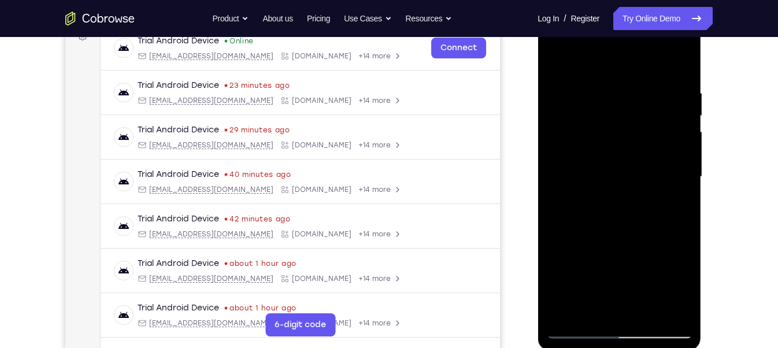
drag, startPoint x: 649, startPoint y: 275, endPoint x: 653, endPoint y: 153, distance: 122.1
click at [653, 156] on div at bounding box center [619, 177] width 146 height 324
drag, startPoint x: 650, startPoint y: 225, endPoint x: 648, endPoint y: 147, distance: 78.1
click at [648, 147] on div at bounding box center [619, 177] width 146 height 324
drag, startPoint x: 635, startPoint y: 242, endPoint x: 633, endPoint y: 124, distance: 117.4
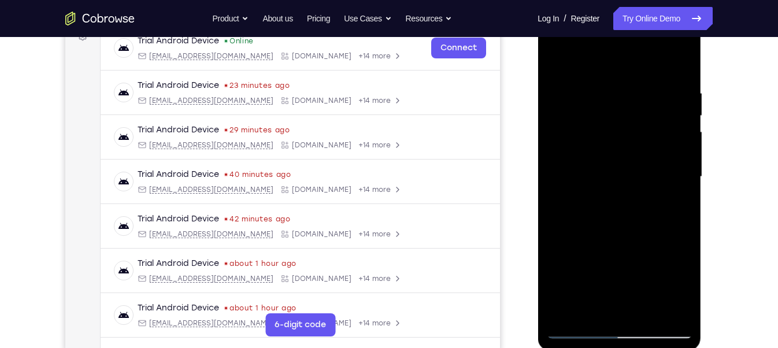
click at [633, 124] on div at bounding box center [619, 177] width 146 height 324
drag, startPoint x: 641, startPoint y: 275, endPoint x: 624, endPoint y: 133, distance: 142.6
click at [624, 133] on div at bounding box center [619, 177] width 146 height 324
click at [686, 116] on div at bounding box center [619, 177] width 146 height 324
drag, startPoint x: 662, startPoint y: 131, endPoint x: 665, endPoint y: 194, distance: 63.1
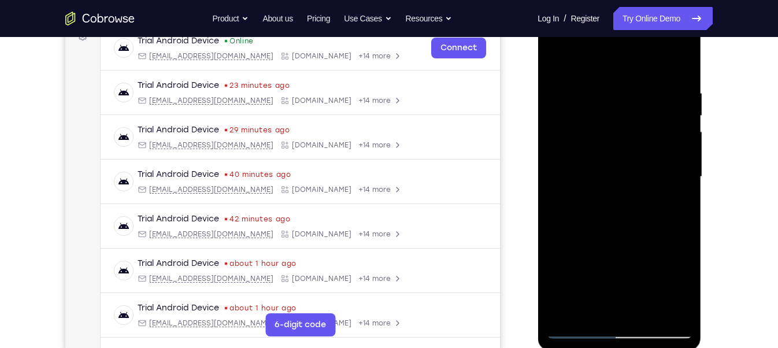
click at [665, 194] on div at bounding box center [619, 177] width 146 height 324
click at [558, 169] on div at bounding box center [619, 177] width 146 height 324
drag, startPoint x: 656, startPoint y: 295, endPoint x: 651, endPoint y: 182, distance: 113.4
drag, startPoint x: 113, startPoint y: 175, endPoint x: 722, endPoint y: 191, distance: 608.4
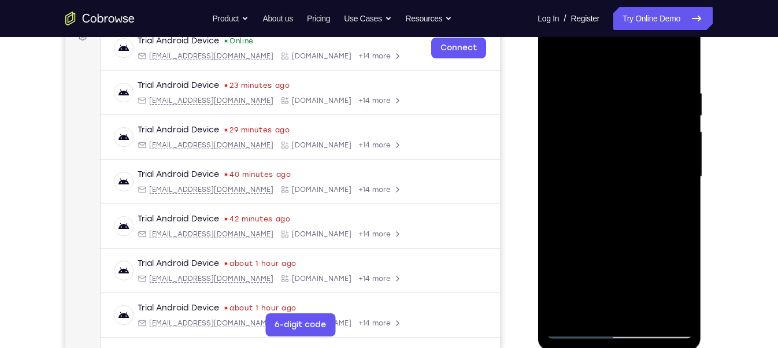
click at [697, 191] on div "Your Support Agent Your Customer Web iOS Android Next Steps We’d be happy to gi…" at bounding box center [389, 233] width 740 height 763
drag, startPoint x: 652, startPoint y: 224, endPoint x: 646, endPoint y: 123, distance: 101.4
click at [646, 123] on div at bounding box center [619, 177] width 146 height 324
click at [697, 132] on div "Your Support Agent Your Customer Web iOS Android Next Steps We’d be happy to gi…" at bounding box center [389, 233] width 740 height 763
drag, startPoint x: 146, startPoint y: 191, endPoint x: 731, endPoint y: 182, distance: 585.2
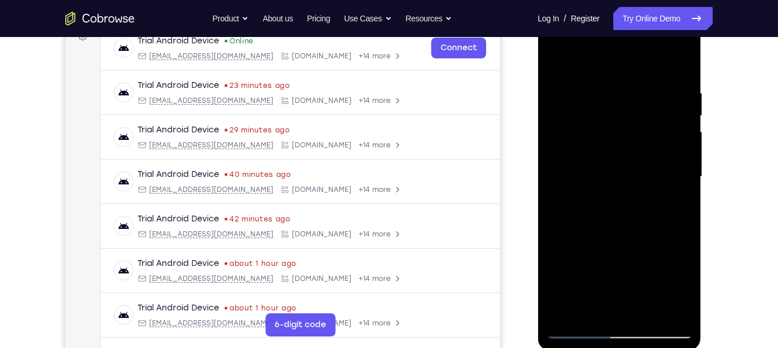
click at [697, 182] on div "Your Support Agent Your Customer Web iOS Android Next Steps We’d be happy to gi…" at bounding box center [389, 233] width 740 height 763
click at [683, 194] on div at bounding box center [619, 177] width 146 height 324
click at [681, 197] on div at bounding box center [619, 177] width 146 height 324
click at [685, 195] on div at bounding box center [619, 177] width 146 height 324
click at [683, 194] on div at bounding box center [619, 177] width 146 height 324
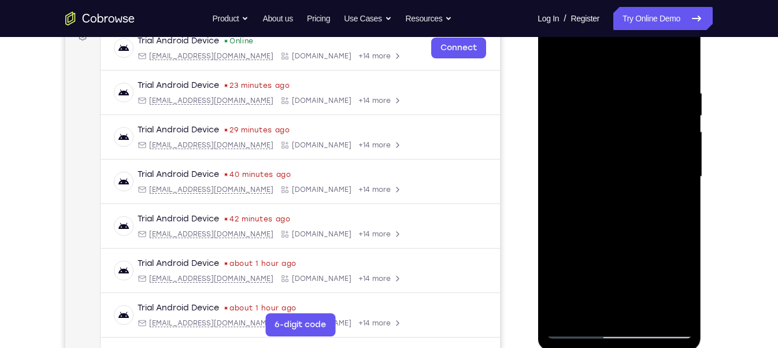
click at [697, 206] on div "Your Support Agent Your Customer Web iOS Android Next Steps We’d be happy to gi…" at bounding box center [389, 233] width 740 height 763
drag, startPoint x: 661, startPoint y: 220, endPoint x: 646, endPoint y: 118, distance: 103.4
drag, startPoint x: 108, startPoint y: 112, endPoint x: 722, endPoint y: 131, distance: 614.3
click at [697, 131] on div "Your Support Agent Your Customer Web iOS Android Next Steps We’d be happy to gi…" at bounding box center [389, 233] width 740 height 763
click at [641, 193] on div at bounding box center [619, 177] width 146 height 324
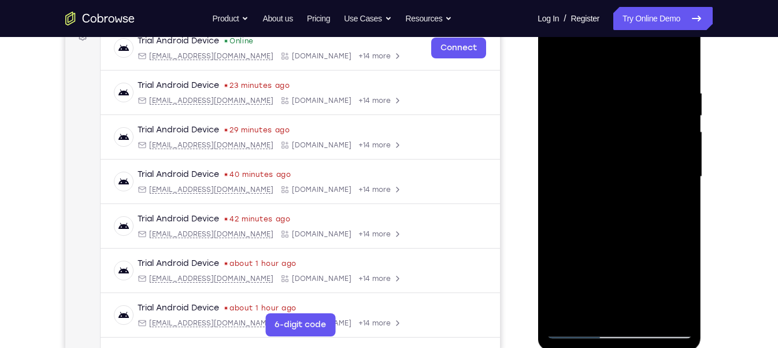
click at [622, 138] on div at bounding box center [619, 177] width 146 height 324
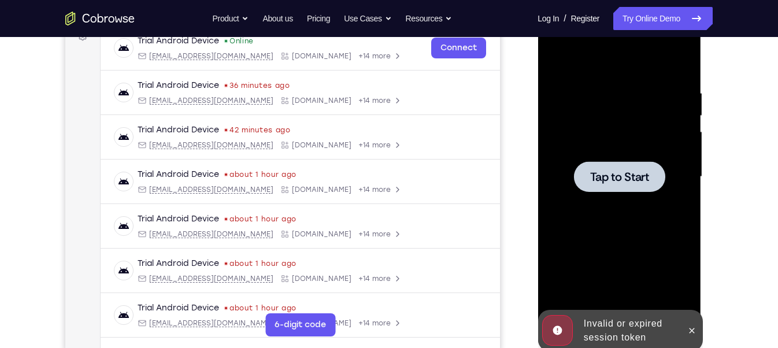
click at [641, 173] on span "Tap to Start" at bounding box center [619, 177] width 59 height 12
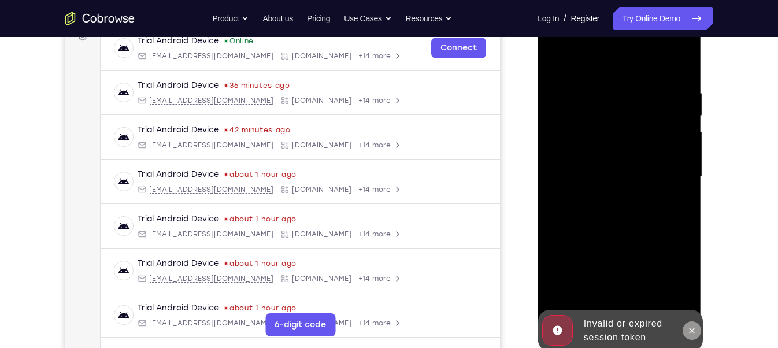
click at [697, 309] on button at bounding box center [691, 330] width 19 height 19
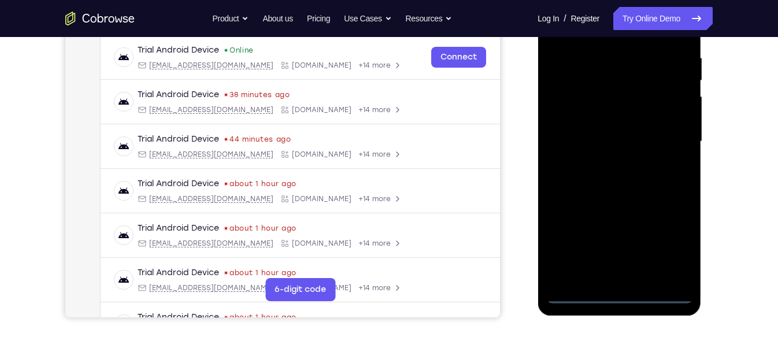
scroll to position [221, 0]
click at [622, 299] on div at bounding box center [619, 141] width 146 height 324
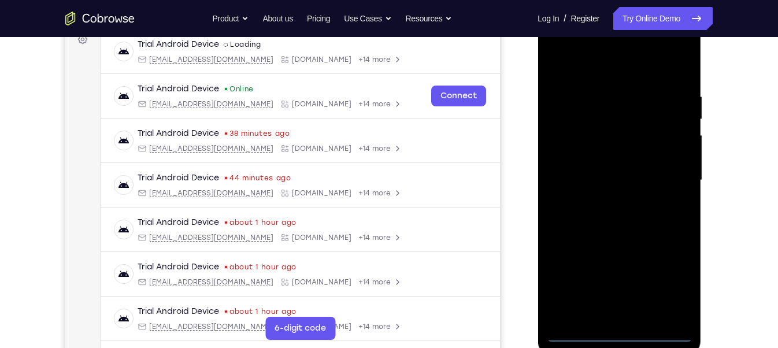
scroll to position [181, 0]
click at [668, 288] on div at bounding box center [619, 181] width 146 height 324
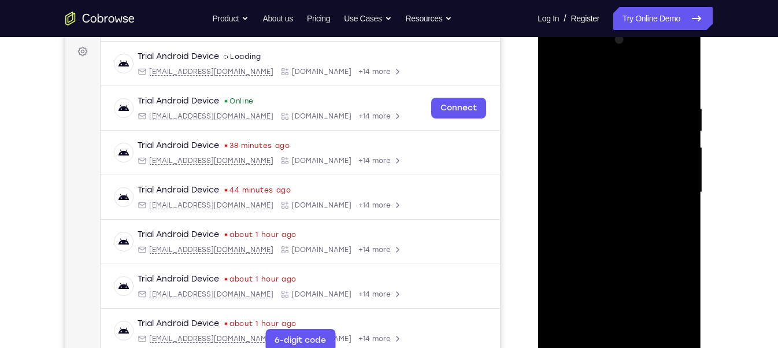
scroll to position [169, 0]
click at [560, 57] on div at bounding box center [619, 193] width 146 height 324
click at [668, 188] on div at bounding box center [619, 193] width 146 height 324
click at [605, 212] on div at bounding box center [619, 193] width 146 height 324
click at [633, 181] on div at bounding box center [619, 193] width 146 height 324
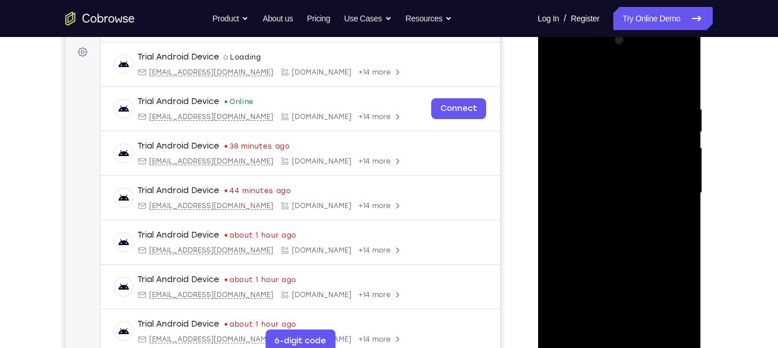
click at [629, 175] on div at bounding box center [619, 193] width 146 height 324
click at [625, 191] on div at bounding box center [619, 193] width 146 height 324
click at [608, 226] on div at bounding box center [619, 193] width 146 height 324
click at [608, 228] on div at bounding box center [619, 193] width 146 height 324
drag, startPoint x: 604, startPoint y: 91, endPoint x: 614, endPoint y: 58, distance: 34.6
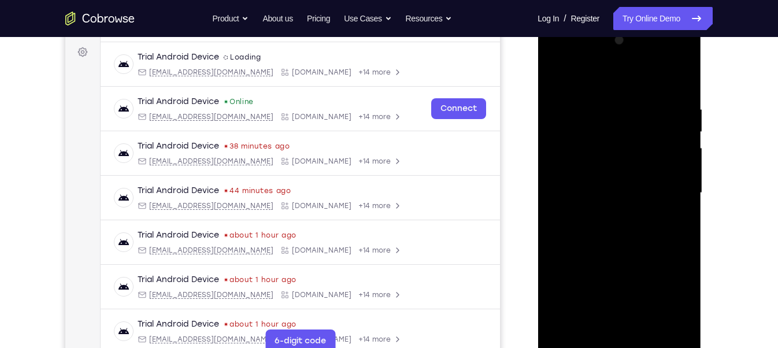
click at [614, 58] on div at bounding box center [619, 193] width 146 height 324
click at [630, 249] on div at bounding box center [619, 193] width 146 height 324
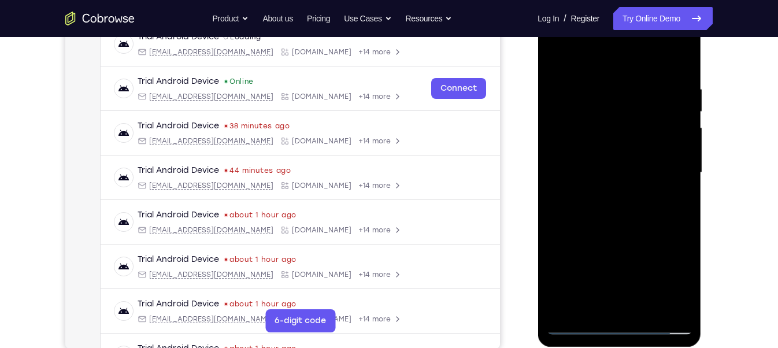
scroll to position [190, 0]
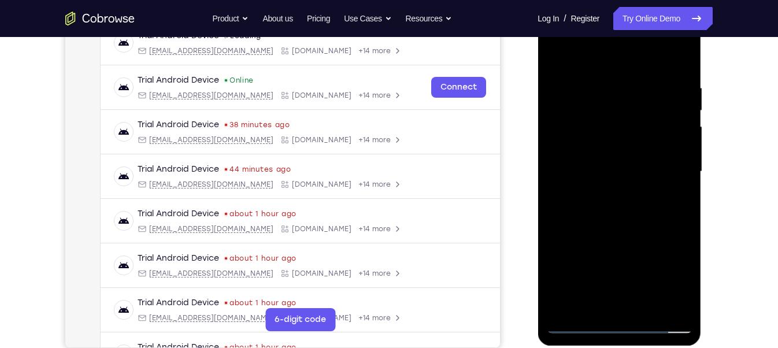
click at [605, 91] on div at bounding box center [619, 172] width 146 height 324
click at [679, 154] on div at bounding box center [619, 172] width 146 height 324
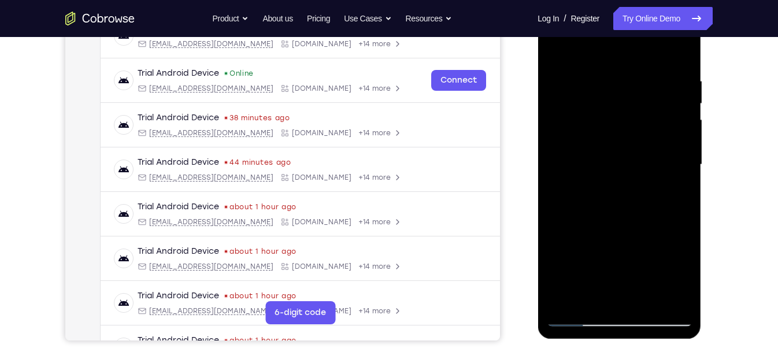
scroll to position [201, 0]
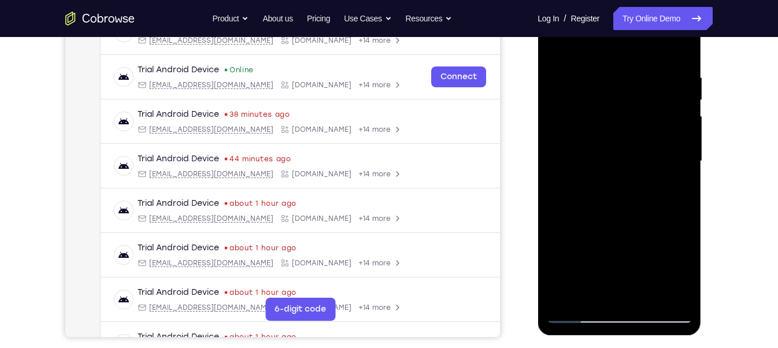
click at [679, 50] on div at bounding box center [619, 161] width 146 height 324
drag, startPoint x: 660, startPoint y: 168, endPoint x: 667, endPoint y: 74, distance: 94.5
click at [667, 74] on div at bounding box center [619, 161] width 146 height 324
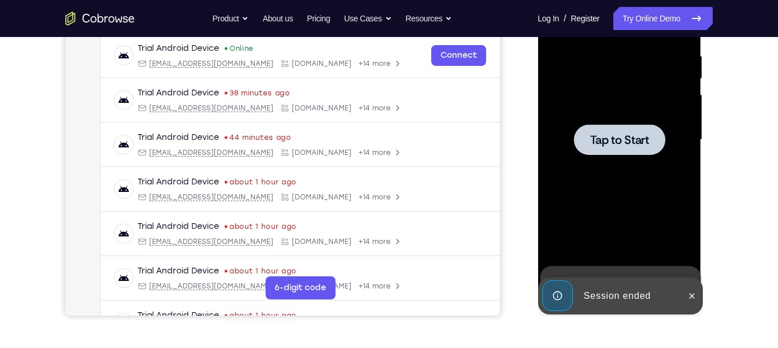
scroll to position [217, 0]
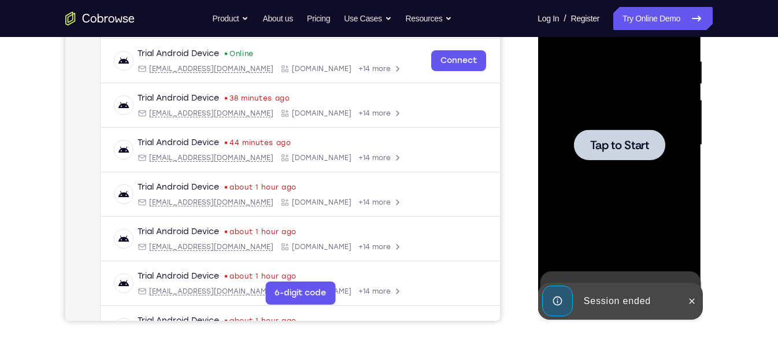
click at [616, 143] on span "Tap to Start" at bounding box center [619, 145] width 59 height 12
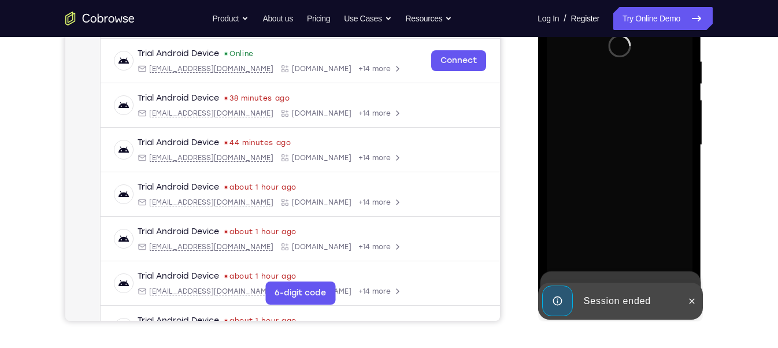
scroll to position [226, 0]
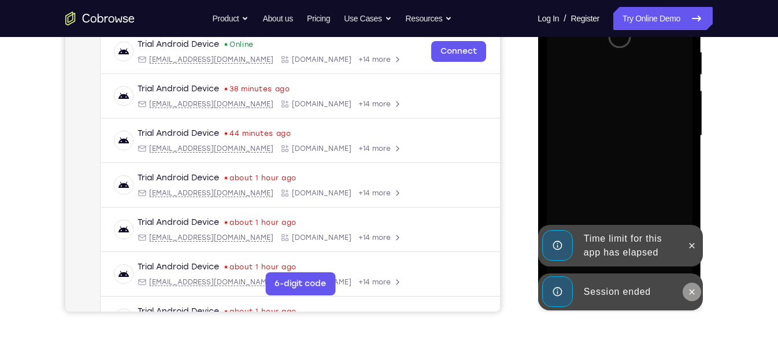
click at [689, 291] on icon at bounding box center [691, 291] width 9 height 9
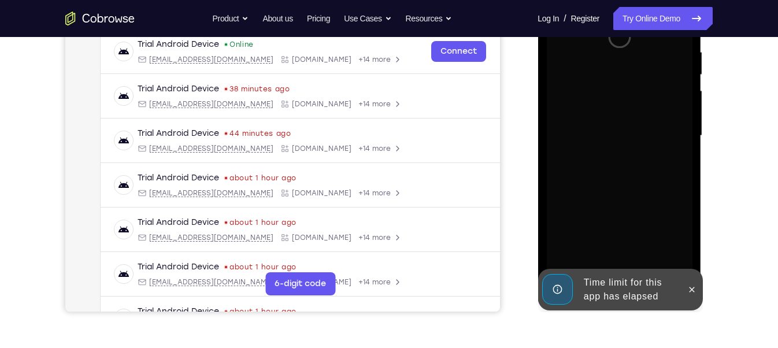
click at [685, 269] on div at bounding box center [691, 290] width 19 height 42
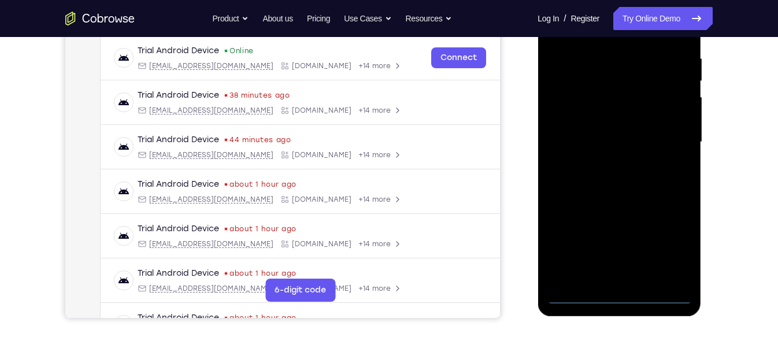
scroll to position [228, 0]
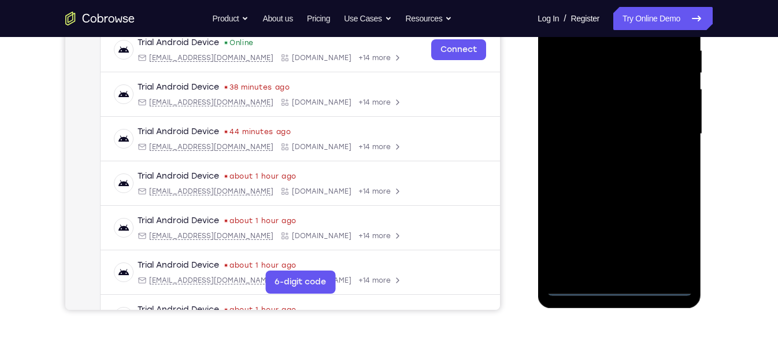
click at [618, 284] on div at bounding box center [619, 134] width 146 height 324
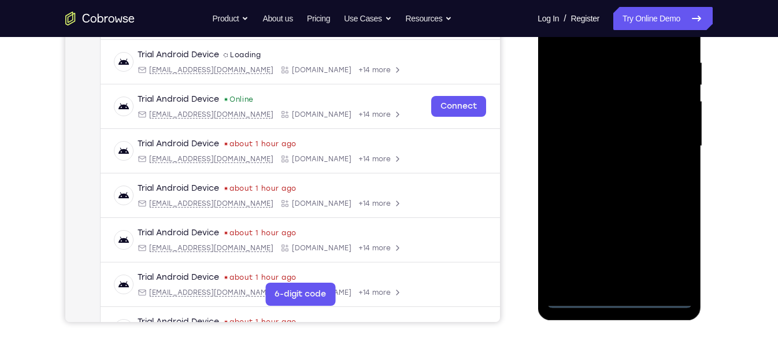
click at [670, 247] on div at bounding box center [619, 146] width 146 height 324
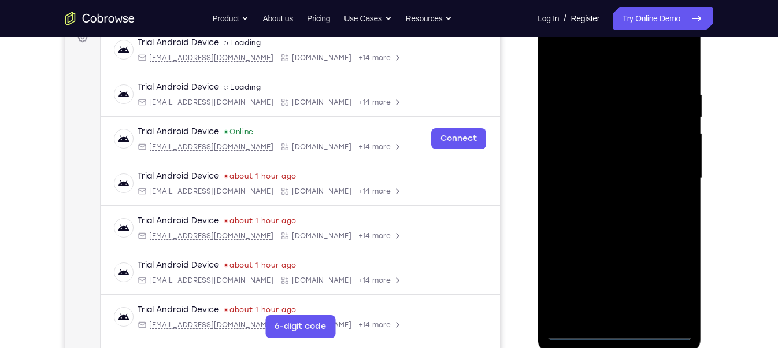
scroll to position [172, 0]
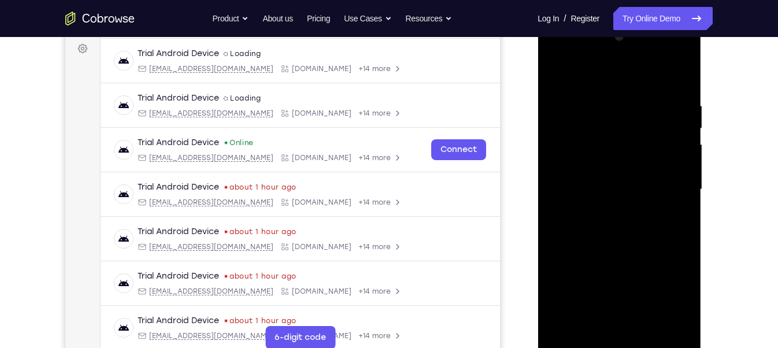
click at [561, 54] on div at bounding box center [619, 190] width 146 height 324
click at [666, 180] on div at bounding box center [619, 190] width 146 height 324
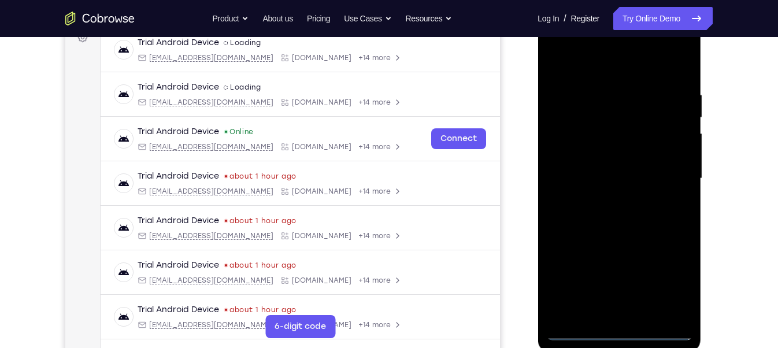
scroll to position [182, 0]
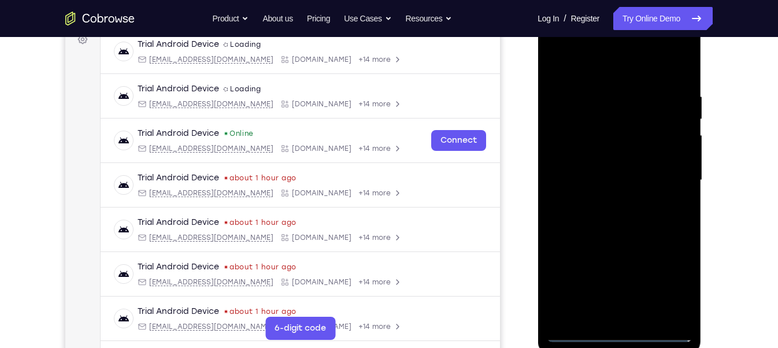
click at [606, 200] on div at bounding box center [619, 181] width 146 height 324
click at [634, 164] on div at bounding box center [619, 181] width 146 height 324
click at [659, 154] on div at bounding box center [619, 181] width 146 height 324
click at [620, 176] on div at bounding box center [619, 181] width 146 height 324
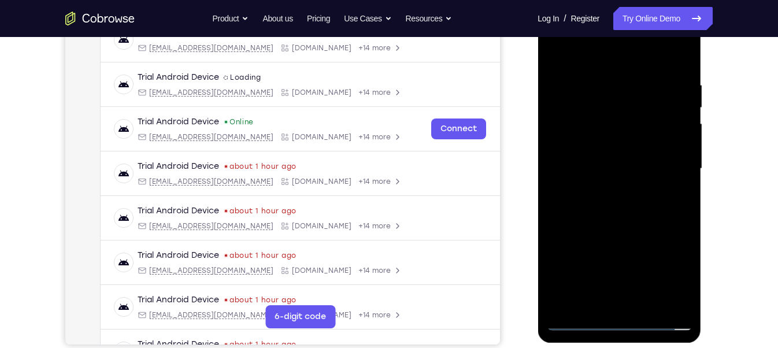
scroll to position [195, 0]
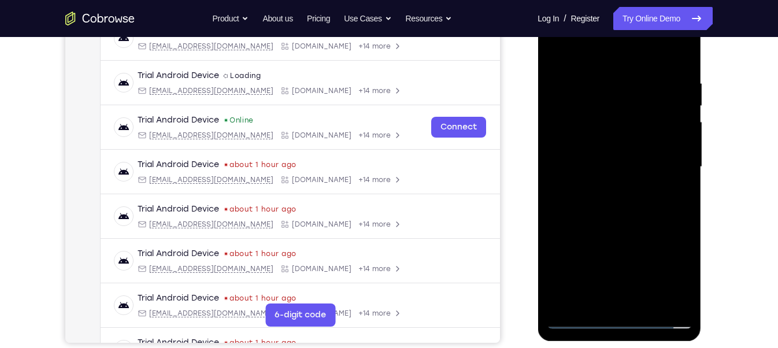
click at [654, 204] on div at bounding box center [619, 167] width 146 height 324
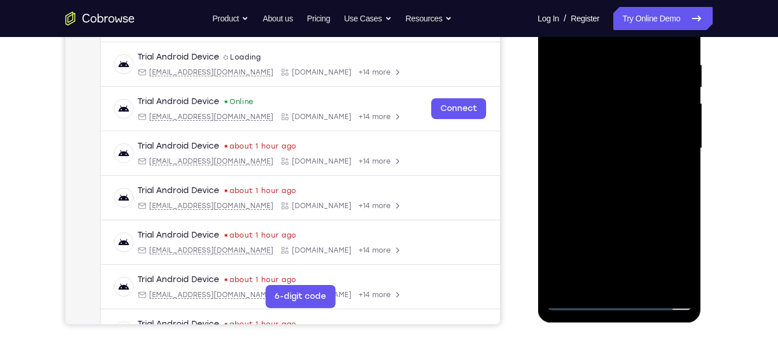
scroll to position [205, 0]
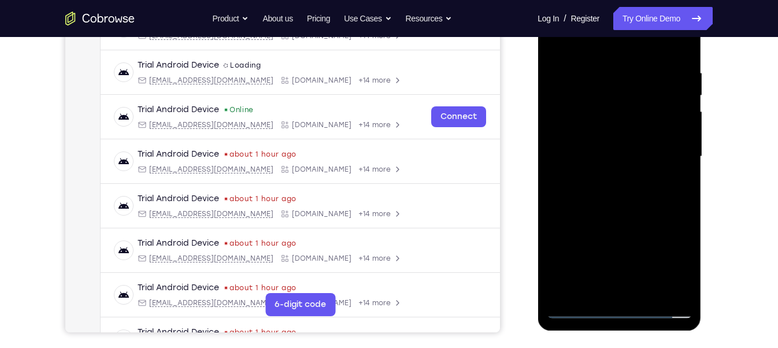
click at [657, 184] on div at bounding box center [619, 157] width 146 height 324
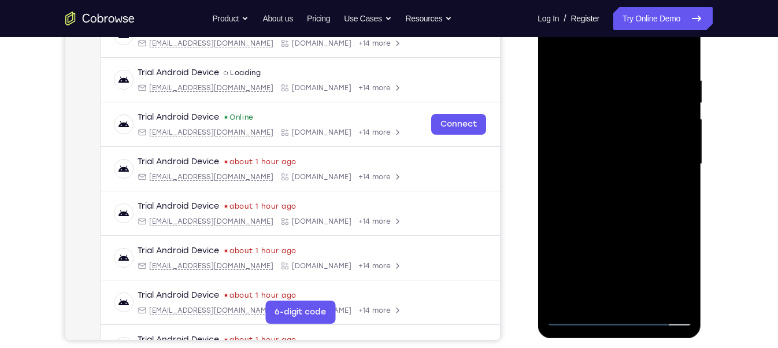
click at [679, 65] on div at bounding box center [619, 164] width 146 height 324
click at [607, 71] on div at bounding box center [619, 164] width 146 height 324
click at [664, 130] on div at bounding box center [619, 164] width 146 height 324
drag, startPoint x: 685, startPoint y: 152, endPoint x: 596, endPoint y: 146, distance: 89.8
click at [596, 146] on div at bounding box center [619, 164] width 146 height 324
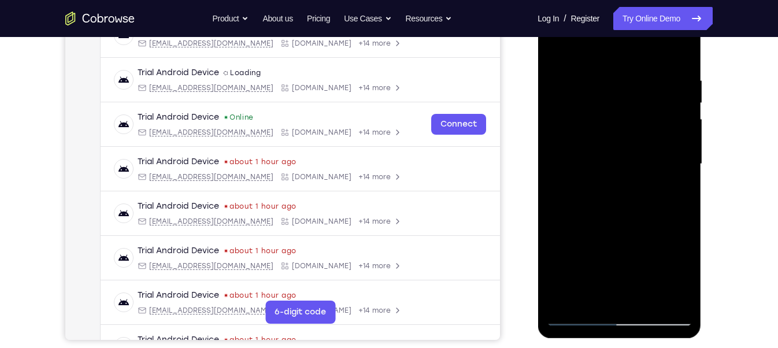
click at [670, 154] on div at bounding box center [619, 164] width 146 height 324
click at [678, 53] on div at bounding box center [619, 164] width 146 height 324
drag, startPoint x: 638, startPoint y: 254, endPoint x: 653, endPoint y: 69, distance: 185.0
click at [653, 70] on div at bounding box center [619, 164] width 146 height 324
click at [686, 143] on div at bounding box center [619, 164] width 146 height 324
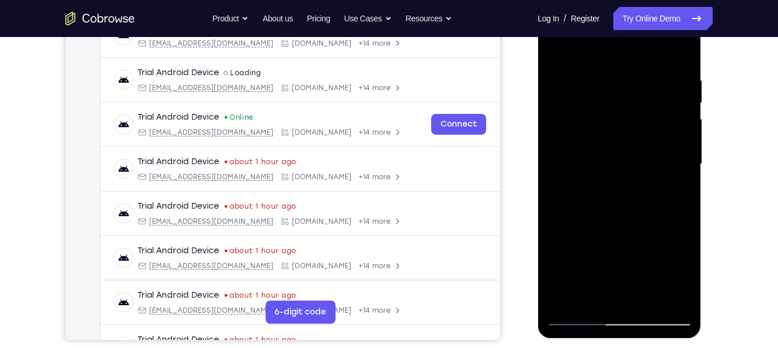
drag, startPoint x: 666, startPoint y: 164, endPoint x: 663, endPoint y: 195, distance: 30.8
click at [663, 195] on div at bounding box center [619, 164] width 146 height 324
click at [685, 168] on div at bounding box center [619, 164] width 146 height 324
click at [624, 62] on div at bounding box center [619, 164] width 146 height 324
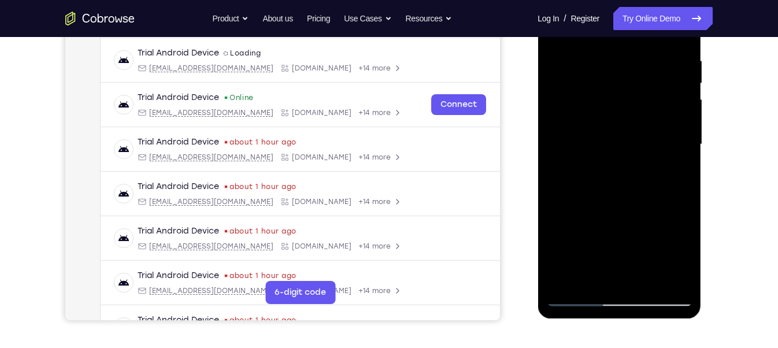
scroll to position [218, 0]
click at [681, 153] on div at bounding box center [619, 144] width 146 height 324
click at [559, 150] on div at bounding box center [619, 144] width 146 height 324
click at [552, 150] on div at bounding box center [619, 144] width 146 height 324
click at [552, 149] on div at bounding box center [619, 144] width 146 height 324
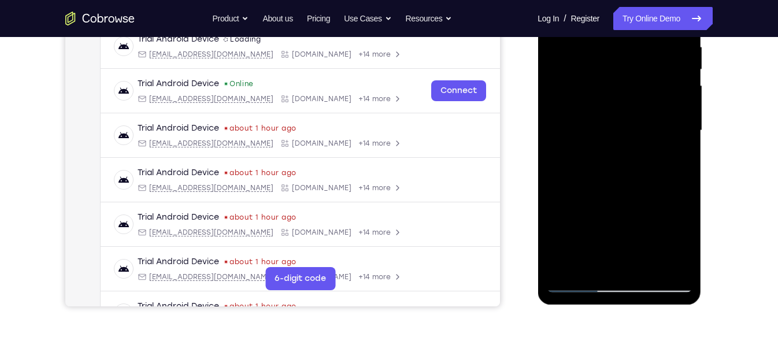
scroll to position [232, 0]
drag, startPoint x: 639, startPoint y: 138, endPoint x: 639, endPoint y: 99, distance: 38.2
click at [639, 99] on div at bounding box center [619, 130] width 146 height 324
drag, startPoint x: 639, startPoint y: 99, endPoint x: 630, endPoint y: 154, distance: 55.2
click at [630, 154] on div at bounding box center [619, 130] width 146 height 324
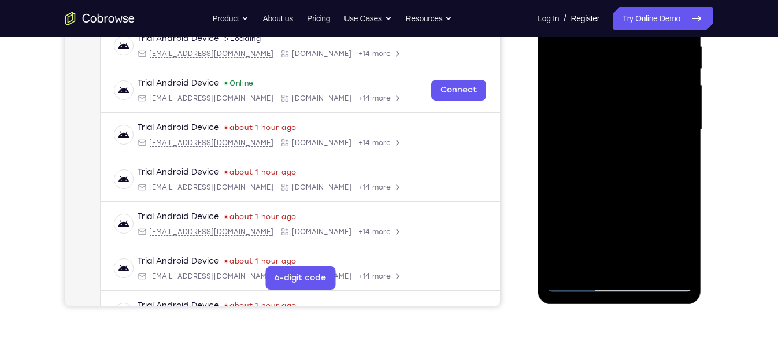
drag, startPoint x: 678, startPoint y: 114, endPoint x: 683, endPoint y: 134, distance: 20.3
click at [683, 134] on div at bounding box center [619, 130] width 146 height 324
drag, startPoint x: 653, startPoint y: 158, endPoint x: 652, endPoint y: 170, distance: 12.2
click at [652, 170] on div at bounding box center [619, 130] width 146 height 324
click at [584, 44] on div at bounding box center [619, 130] width 146 height 324
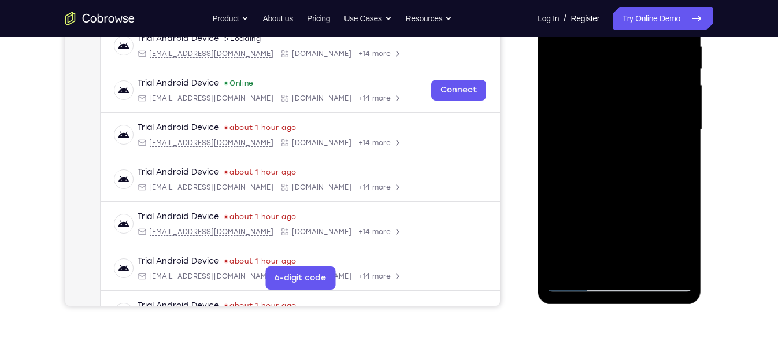
drag, startPoint x: 641, startPoint y: 117, endPoint x: 642, endPoint y: 160, distance: 42.8
click at [642, 160] on div at bounding box center [619, 130] width 146 height 324
drag, startPoint x: 598, startPoint y: 149, endPoint x: 598, endPoint y: 168, distance: 19.7
click at [598, 168] on div at bounding box center [619, 130] width 146 height 324
drag, startPoint x: 600, startPoint y: 197, endPoint x: 601, endPoint y: 127, distance: 69.4
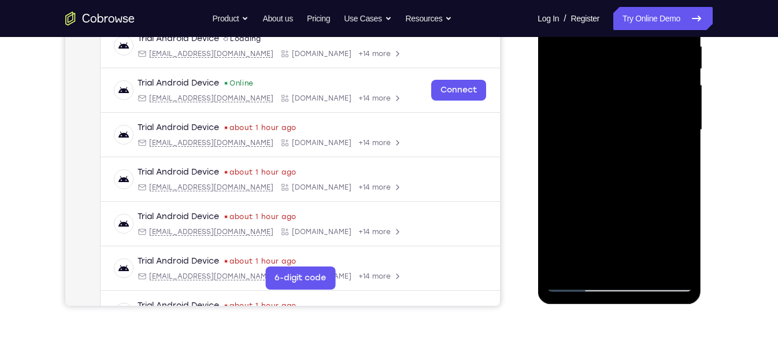
click at [601, 127] on div at bounding box center [619, 130] width 146 height 324
drag, startPoint x: 594, startPoint y: 144, endPoint x: 592, endPoint y: 176, distance: 31.8
click at [592, 176] on div at bounding box center [619, 130] width 146 height 324
drag, startPoint x: 584, startPoint y: 110, endPoint x: 591, endPoint y: 173, distance: 64.0
click at [591, 173] on div at bounding box center [619, 130] width 146 height 324
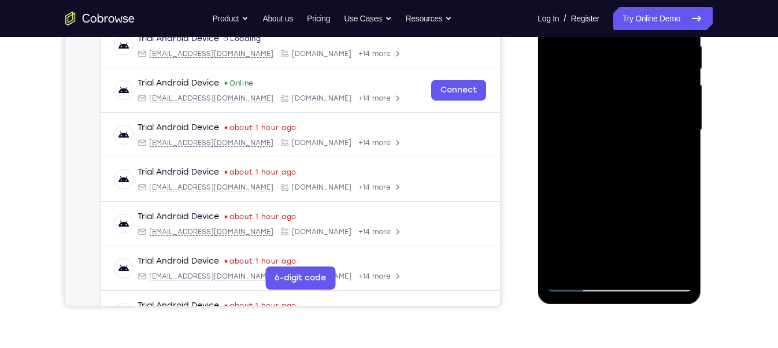
scroll to position [207, 0]
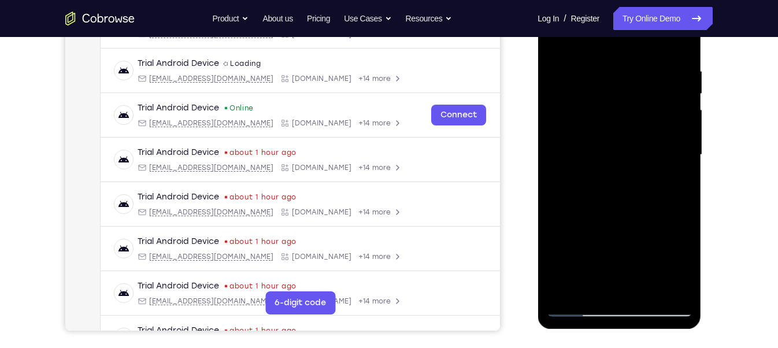
click at [557, 40] on div at bounding box center [619, 155] width 146 height 324
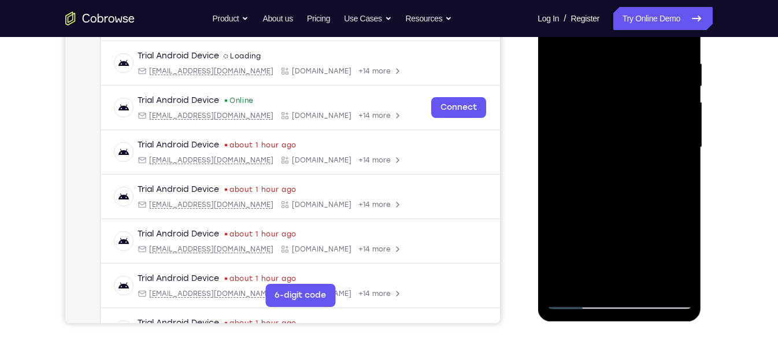
scroll to position [216, 0]
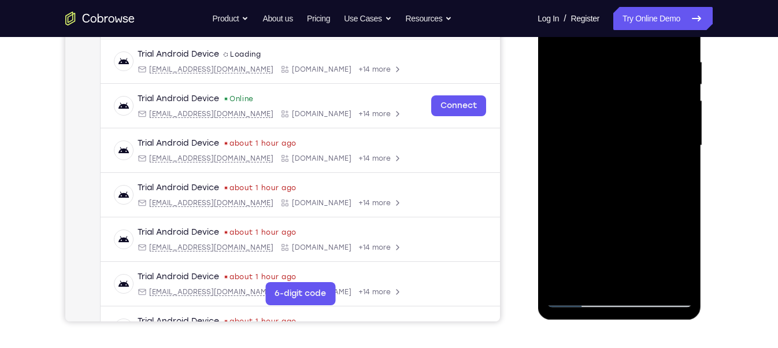
drag, startPoint x: 639, startPoint y: 147, endPoint x: 633, endPoint y: 67, distance: 80.1
click at [633, 67] on div at bounding box center [619, 146] width 146 height 324
drag, startPoint x: 650, startPoint y: 165, endPoint x: 645, endPoint y: 71, distance: 95.0
click at [645, 71] on div at bounding box center [619, 146] width 146 height 324
drag, startPoint x: 635, startPoint y: 90, endPoint x: 635, endPoint y: 72, distance: 17.9
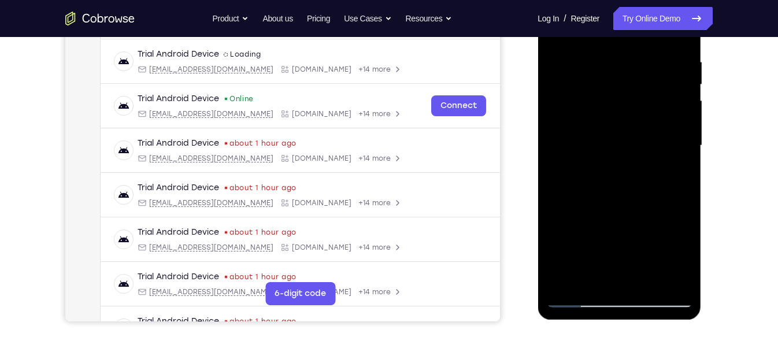
click at [635, 72] on div at bounding box center [619, 146] width 146 height 324
click at [627, 79] on div at bounding box center [619, 146] width 146 height 324
drag, startPoint x: 626, startPoint y: 124, endPoint x: 627, endPoint y: 110, distance: 13.9
click at [627, 110] on div at bounding box center [619, 146] width 146 height 324
click at [683, 162] on div at bounding box center [619, 146] width 146 height 324
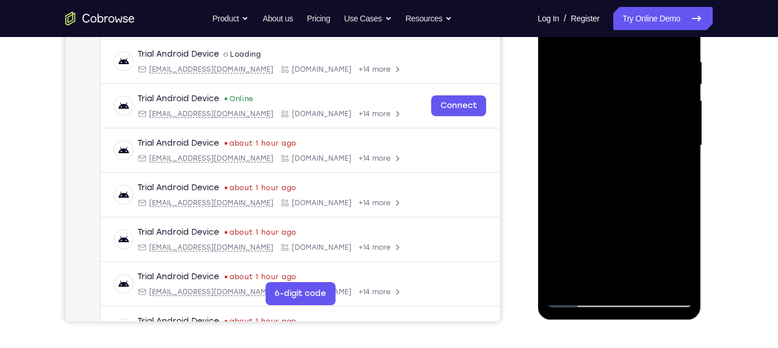
click at [555, 161] on div at bounding box center [619, 146] width 146 height 324
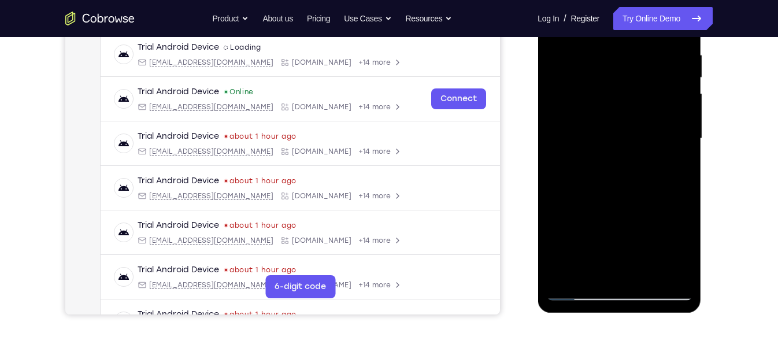
scroll to position [210, 0]
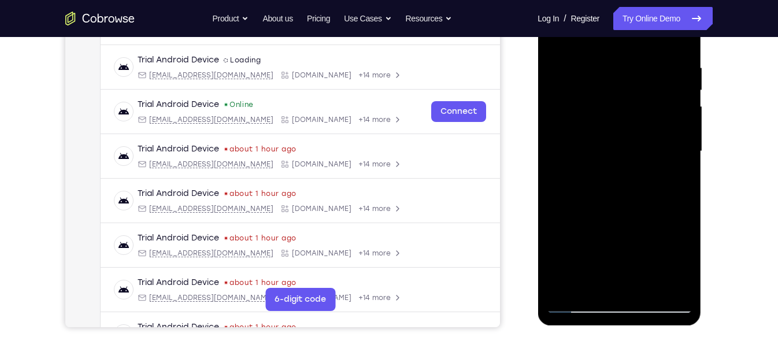
click at [679, 168] on div at bounding box center [619, 152] width 146 height 324
click at [685, 168] on div at bounding box center [619, 152] width 146 height 324
click at [685, 169] on div at bounding box center [619, 152] width 146 height 324
click at [555, 170] on div at bounding box center [619, 152] width 146 height 324
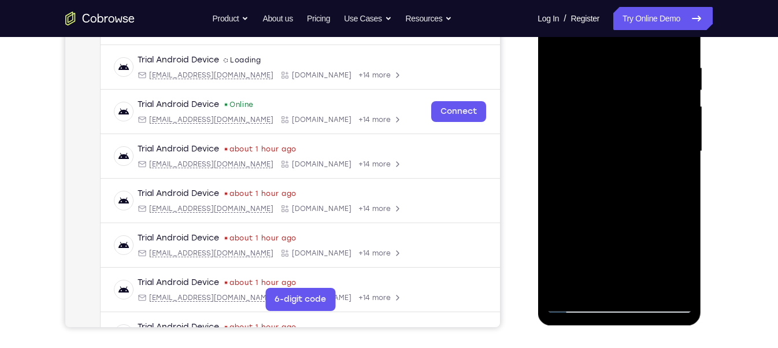
click at [555, 170] on div at bounding box center [619, 152] width 146 height 324
drag, startPoint x: 664, startPoint y: 192, endPoint x: 668, endPoint y: 244, distance: 52.2
click at [668, 244] on div at bounding box center [619, 152] width 146 height 324
drag, startPoint x: 668, startPoint y: 244, endPoint x: 656, endPoint y: 116, distance: 128.3
click at [656, 116] on div at bounding box center [619, 152] width 146 height 324
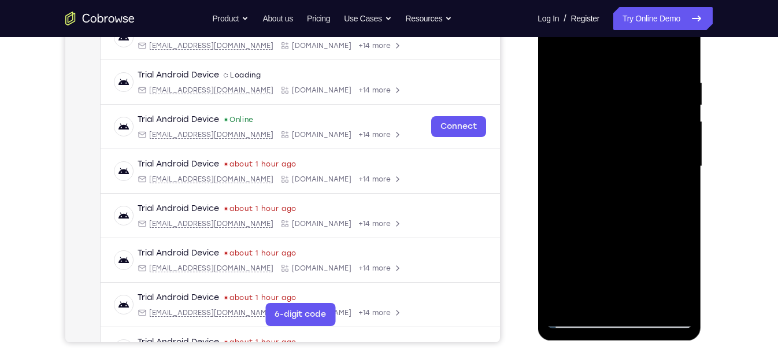
scroll to position [195, 0]
drag, startPoint x: 639, startPoint y: 223, endPoint x: 622, endPoint y: 147, distance: 77.7
click at [622, 147] on div at bounding box center [619, 167] width 146 height 324
drag, startPoint x: 630, startPoint y: 176, endPoint x: 630, endPoint y: 169, distance: 6.9
click at [630, 169] on div at bounding box center [619, 167] width 146 height 324
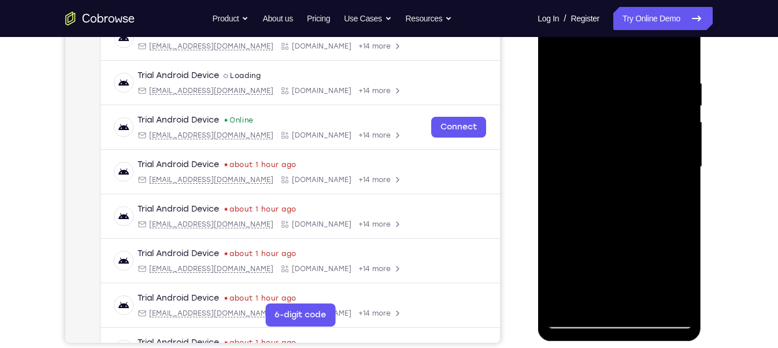
drag, startPoint x: 635, startPoint y: 241, endPoint x: 630, endPoint y: 142, distance: 99.0
click at [630, 142] on div at bounding box center [619, 167] width 146 height 324
click at [685, 155] on div at bounding box center [619, 167] width 146 height 324
click at [685, 157] on div at bounding box center [619, 167] width 146 height 324
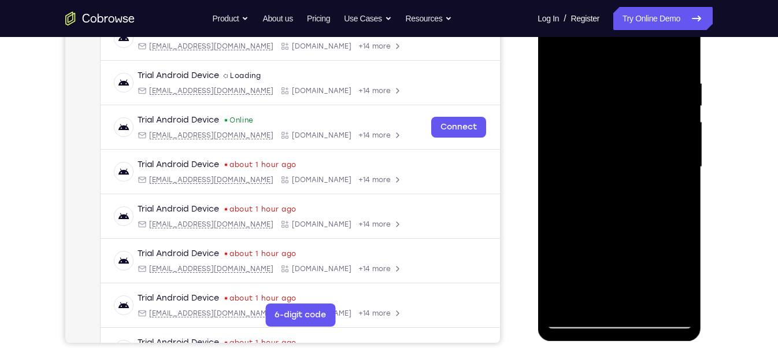
click at [557, 158] on div at bounding box center [619, 167] width 146 height 324
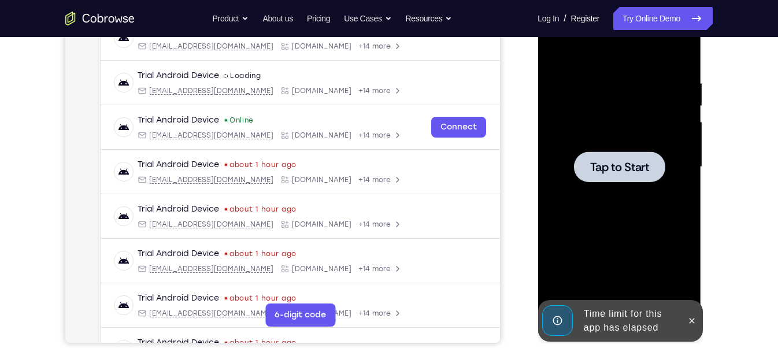
click at [554, 158] on div at bounding box center [619, 167] width 146 height 324
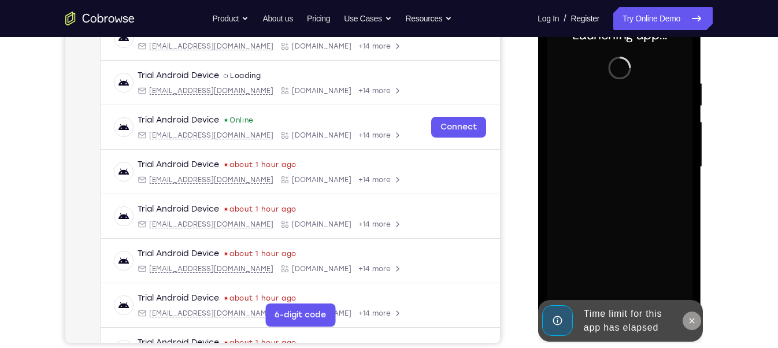
click at [691, 309] on icon at bounding box center [691, 320] width 5 height 5
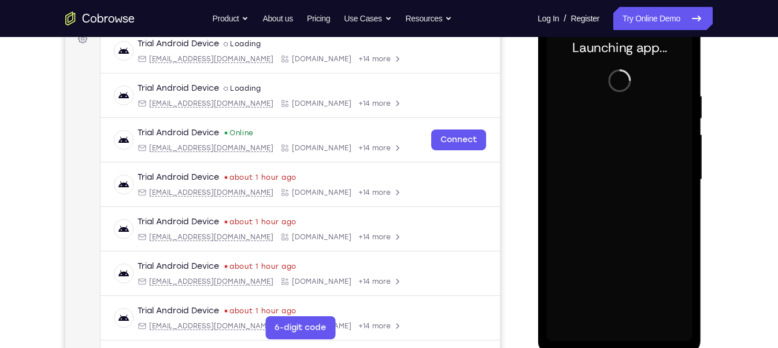
scroll to position [182, 0]
